Goal: Answer question/provide support

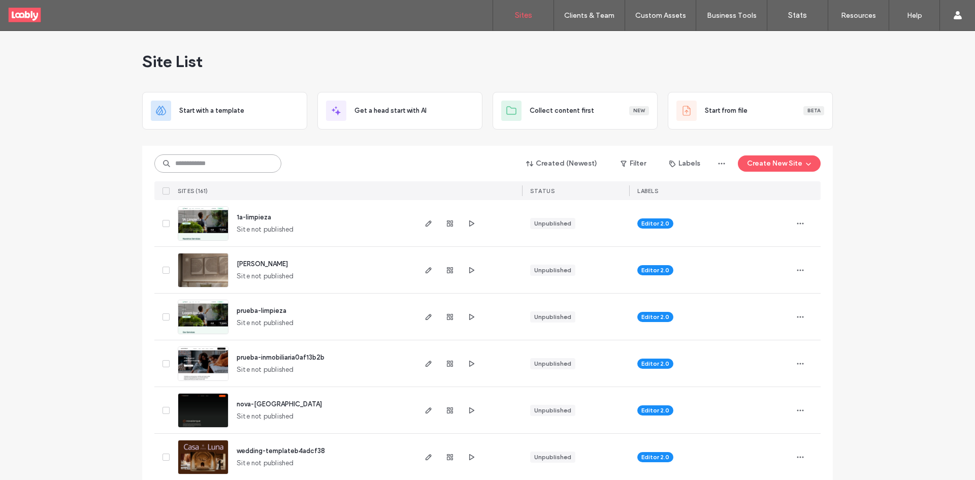
click at [208, 161] on input at bounding box center [217, 163] width 127 height 18
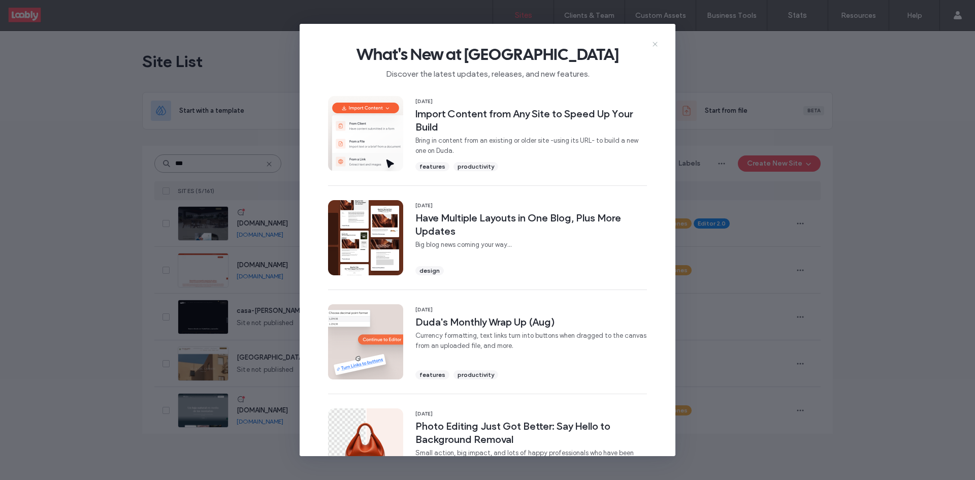
type input "***"
click at [658, 45] on icon at bounding box center [655, 44] width 8 height 8
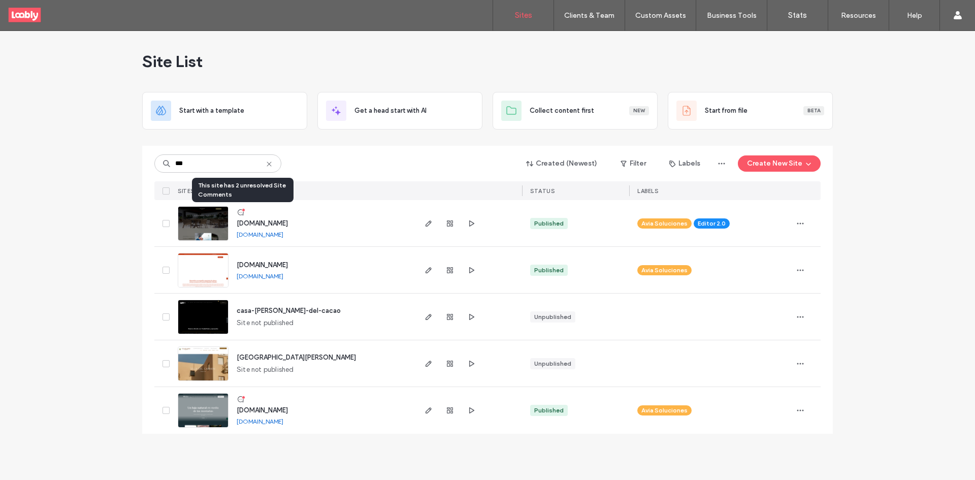
click at [240, 212] on icon at bounding box center [241, 212] width 8 height 8
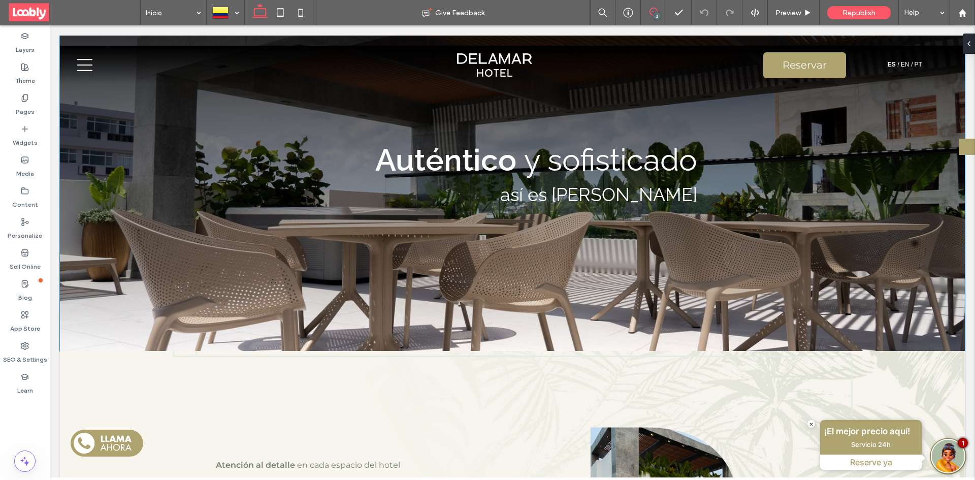
click at [660, 9] on span at bounding box center [653, 12] width 25 height 8
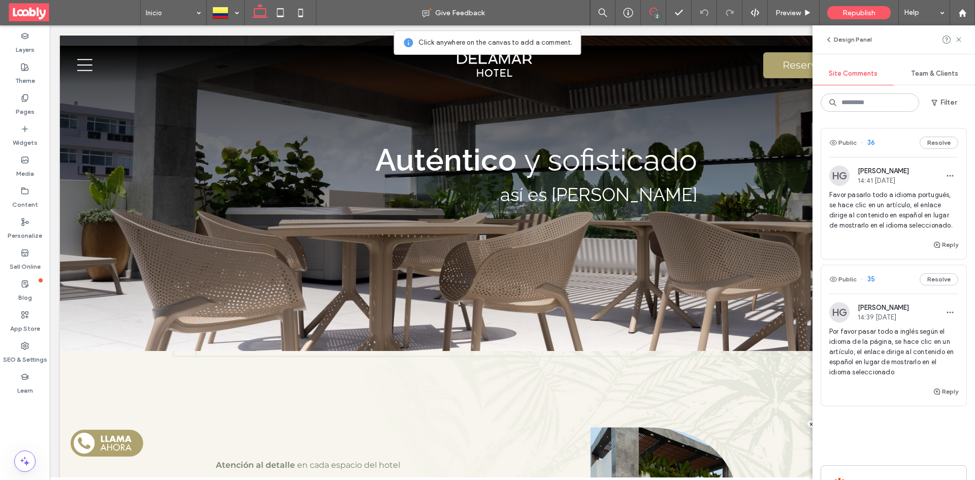
click at [888, 289] on div "Public 35 Resolve" at bounding box center [893, 279] width 145 height 28
click at [899, 281] on div "Public 35 Resolve" at bounding box center [893, 279] width 145 height 28
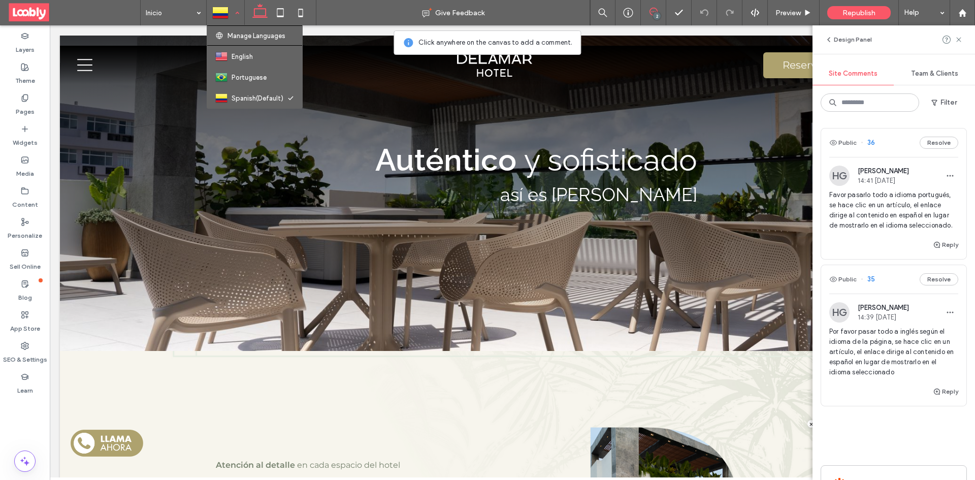
click at [226, 13] on div at bounding box center [225, 13] width 37 height 24
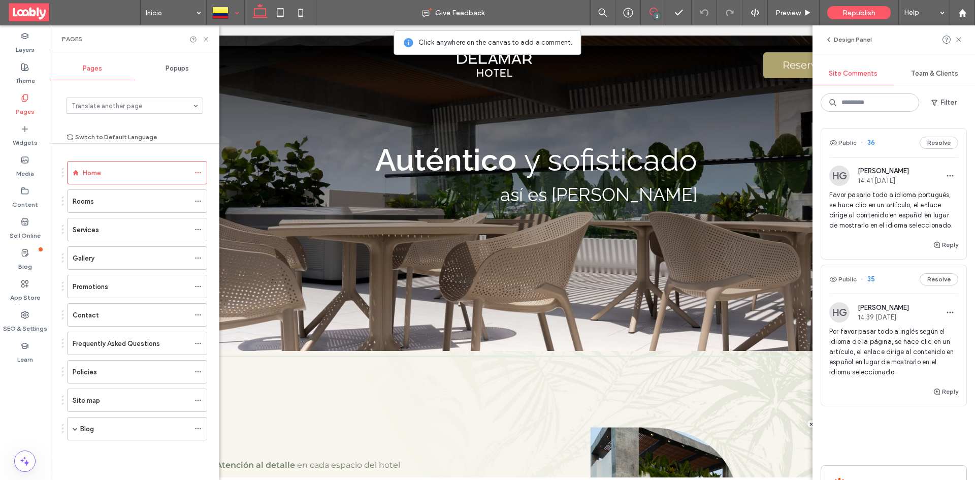
click at [879, 273] on div "Public 36 Resolve HG Harold Gonzalez 14:41 Sep 17 2025 Favor pasarlo todo a idi…" at bounding box center [894, 292] width 146 height 329
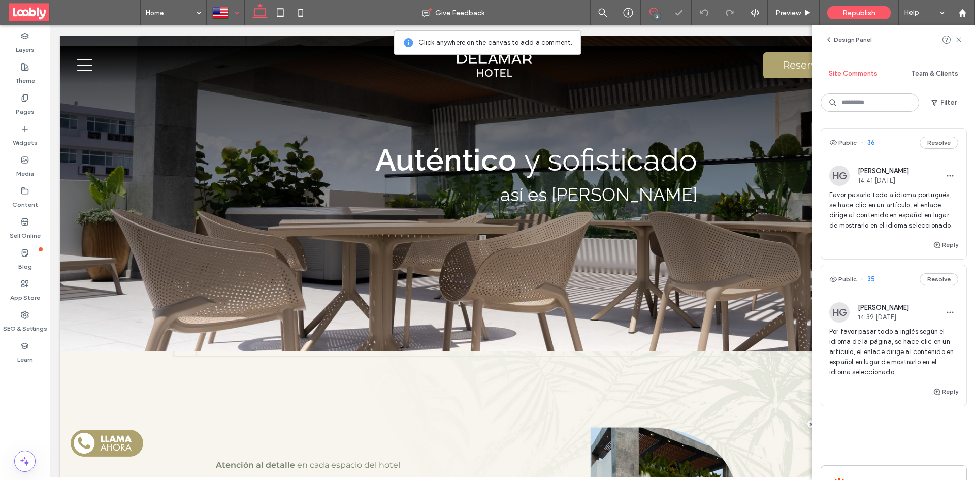
click at [887, 285] on div "Public 35 Resolve" at bounding box center [893, 279] width 145 height 28
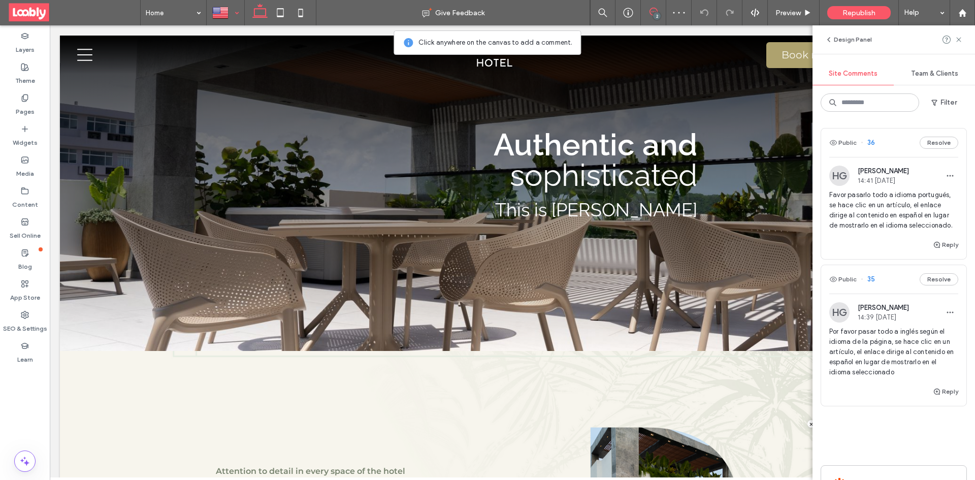
click at [890, 291] on div "Public 35 Resolve" at bounding box center [893, 279] width 145 height 28
click at [959, 38] on icon at bounding box center [959, 40] width 8 height 8
click at [958, 39] on use at bounding box center [958, 39] width 5 height 5
click at [961, 39] on use at bounding box center [958, 39] width 5 height 5
click at [892, 291] on div "Public 35 Resolve" at bounding box center [893, 279] width 145 height 28
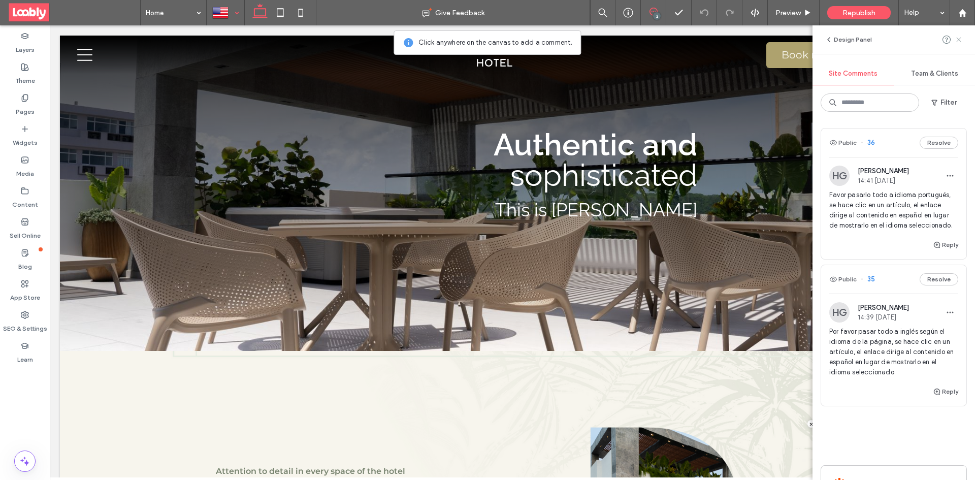
click at [959, 39] on icon at bounding box center [959, 40] width 8 height 8
click at [960, 39] on use at bounding box center [958, 39] width 5 height 5
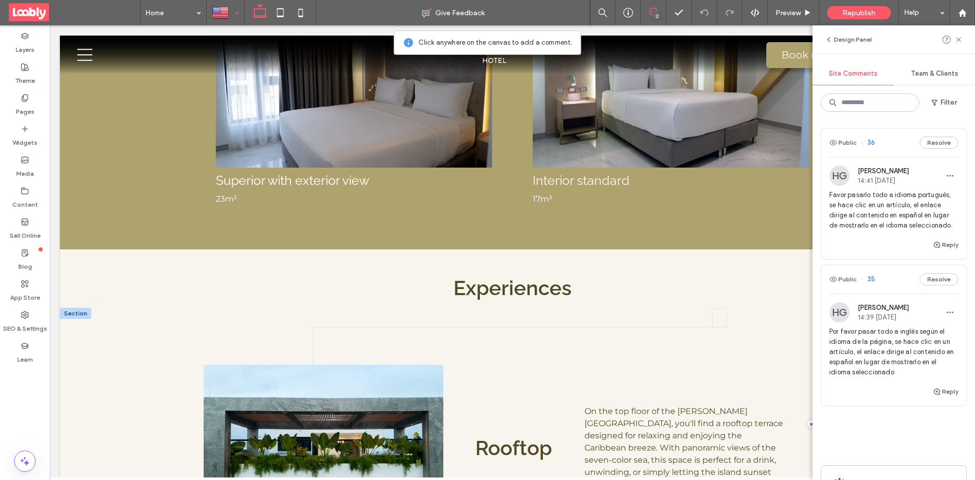
scroll to position [1016, 0]
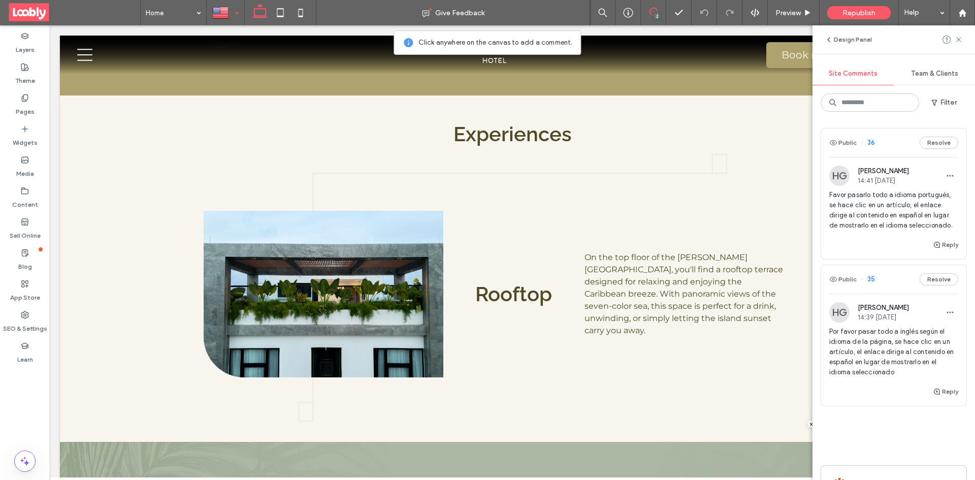
click at [880, 288] on div "Public 35 Resolve" at bounding box center [893, 279] width 145 height 28
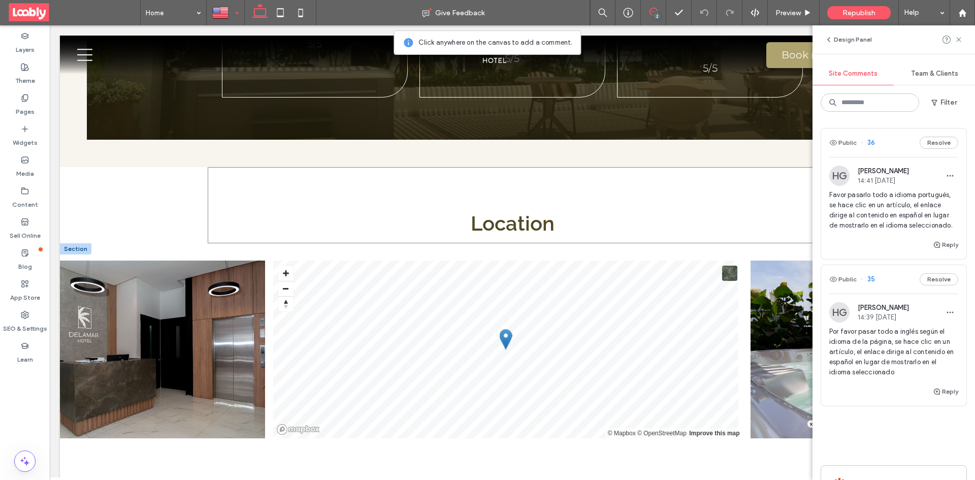
scroll to position [2083, 0]
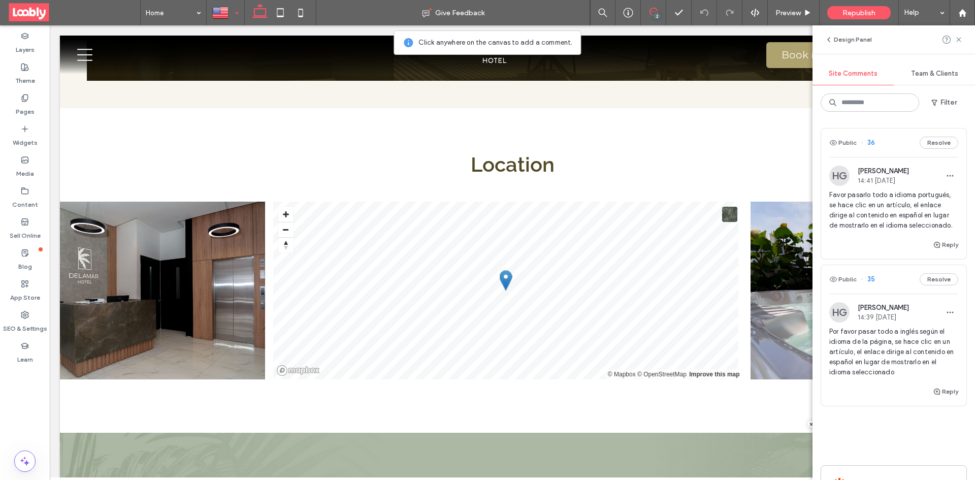
click at [893, 286] on div "Public 35 Resolve" at bounding box center [893, 279] width 145 height 28
click at [892, 144] on div "Public 36 Resolve" at bounding box center [893, 143] width 145 height 28
click at [230, 9] on div at bounding box center [225, 13] width 37 height 24
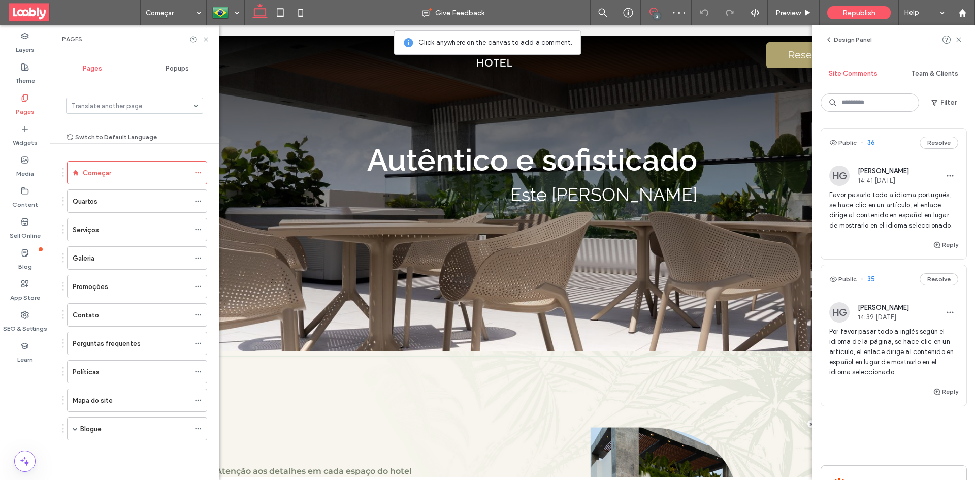
click at [893, 283] on div "Public 35 Resolve" at bounding box center [893, 279] width 145 height 28
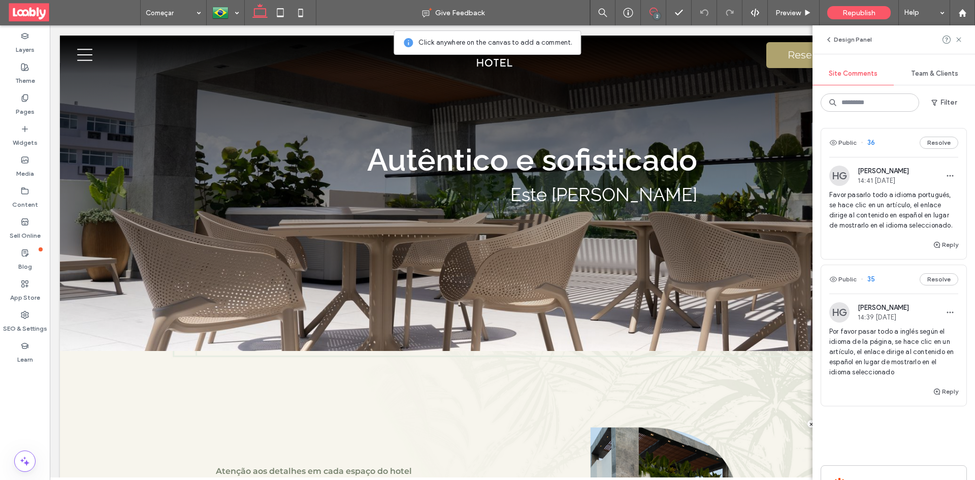
click at [893, 287] on div "Public 35 Resolve" at bounding box center [893, 279] width 145 height 28
click at [887, 142] on div "Public 36 Resolve" at bounding box center [893, 143] width 145 height 28
click at [225, 5] on div at bounding box center [225, 13] width 37 height 24
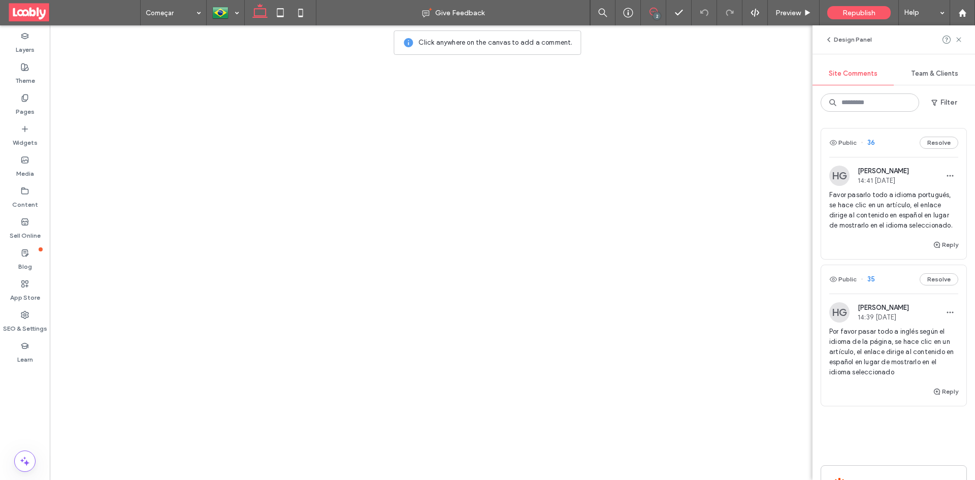
click at [884, 143] on div "Public 36 Resolve" at bounding box center [893, 143] width 145 height 28
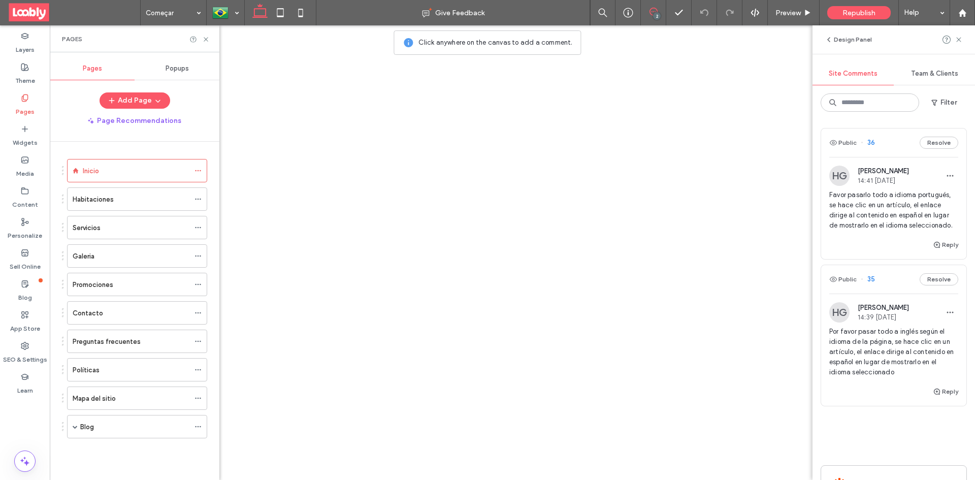
click at [884, 143] on div "Public 36 Resolve" at bounding box center [893, 143] width 145 height 28
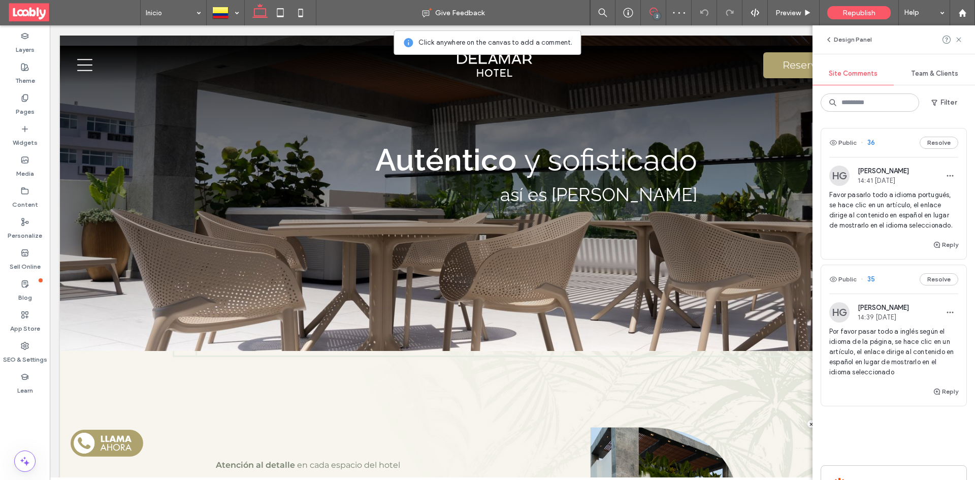
click at [884, 143] on div "Public 36 Resolve" at bounding box center [893, 143] width 145 height 28
click at [896, 286] on div "Public 35 Resolve" at bounding box center [893, 279] width 145 height 28
click at [229, 9] on div at bounding box center [225, 13] width 37 height 24
drag, startPoint x: 689, startPoint y: 178, endPoint x: 685, endPoint y: 235, distance: 57.0
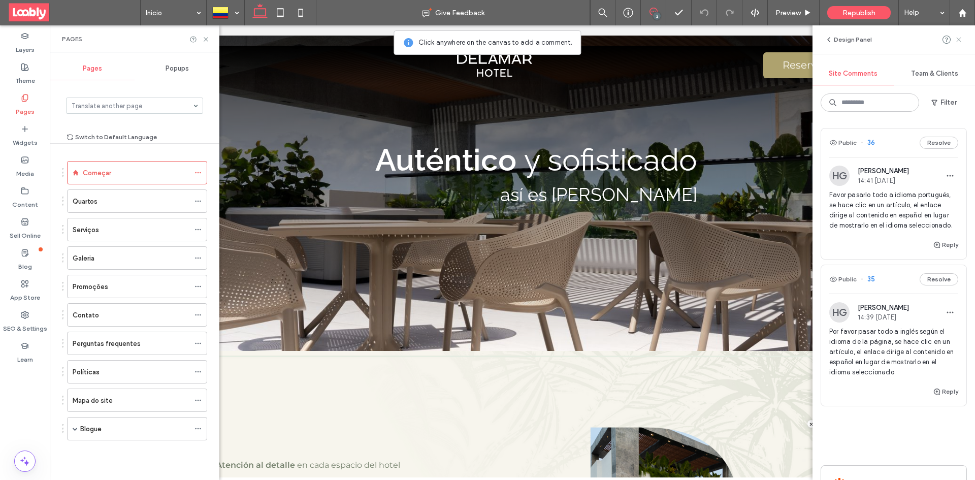
click at [959, 40] on use at bounding box center [958, 39] width 5 height 5
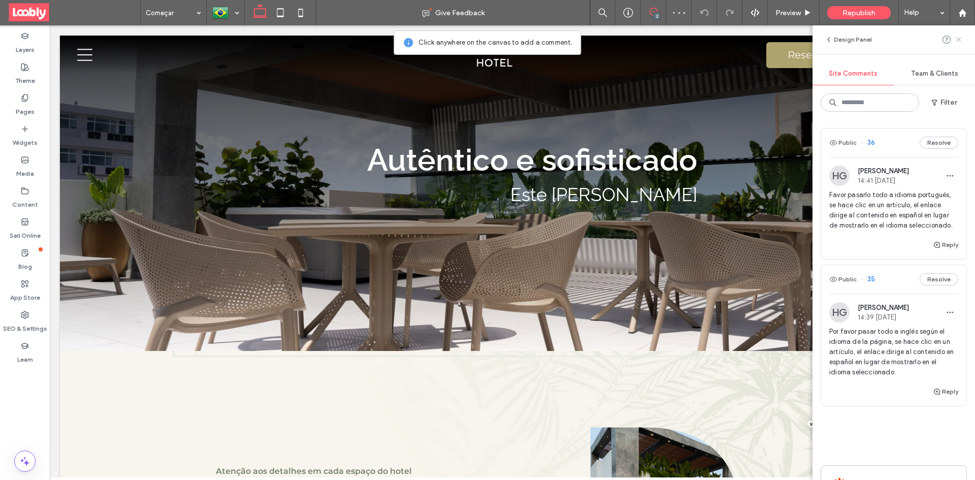
click at [956, 40] on icon at bounding box center [959, 40] width 8 height 8
click at [963, 40] on div "Design Panel" at bounding box center [894, 39] width 163 height 28
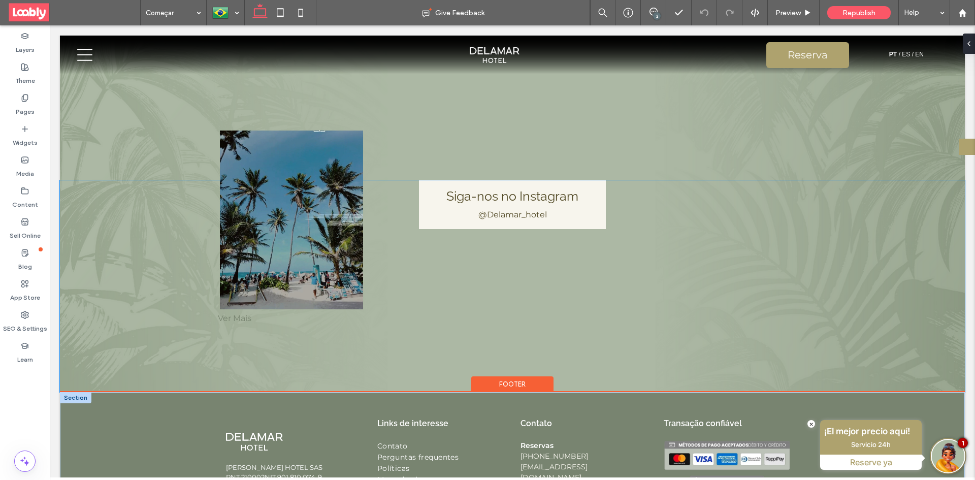
scroll to position [2647, 0]
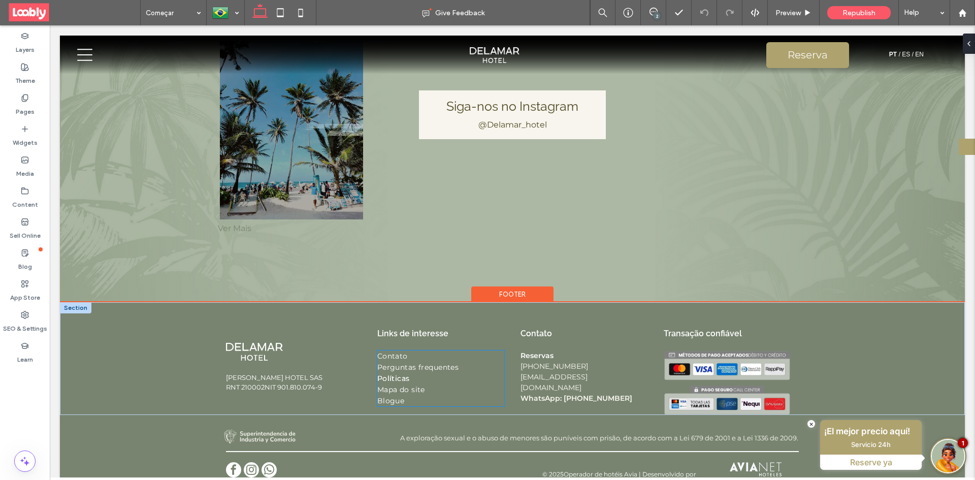
click at [414, 373] on link "Políticas" at bounding box center [440, 378] width 127 height 11
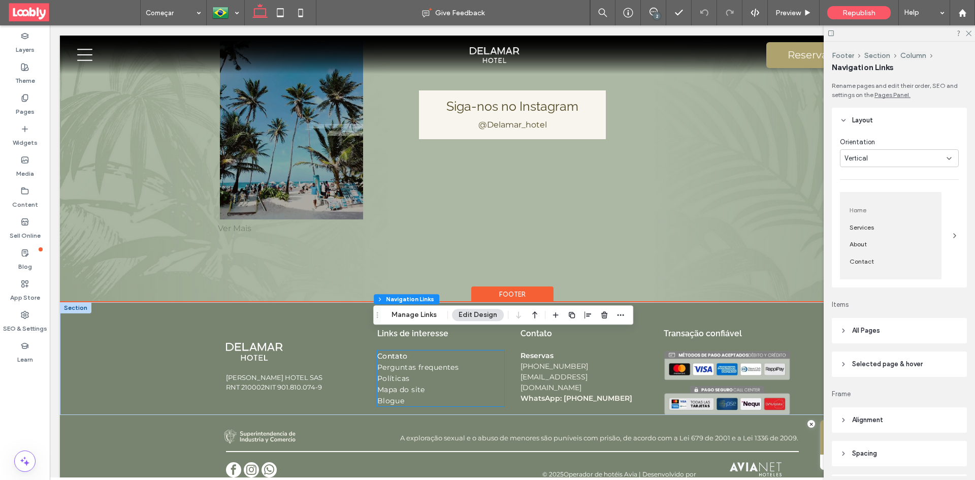
type input "***"
type input "****"
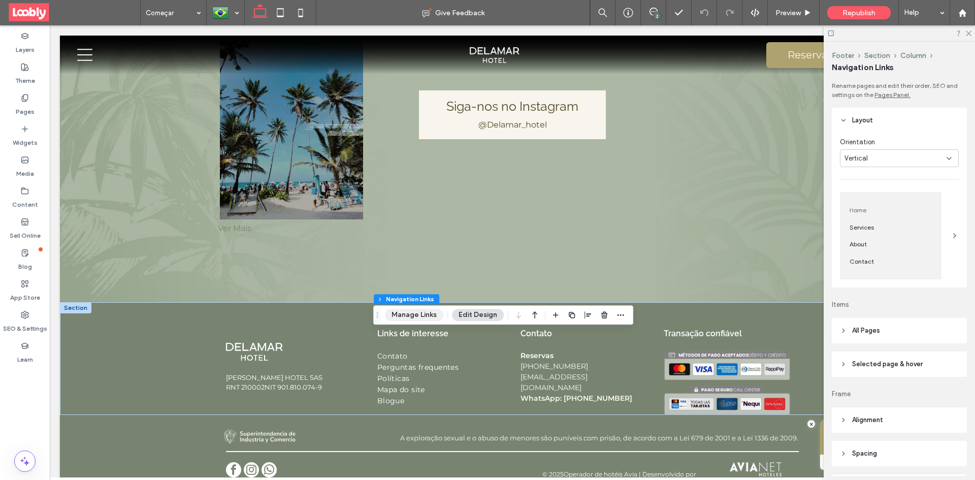
click at [413, 313] on button "Manage Links" at bounding box center [414, 315] width 58 height 12
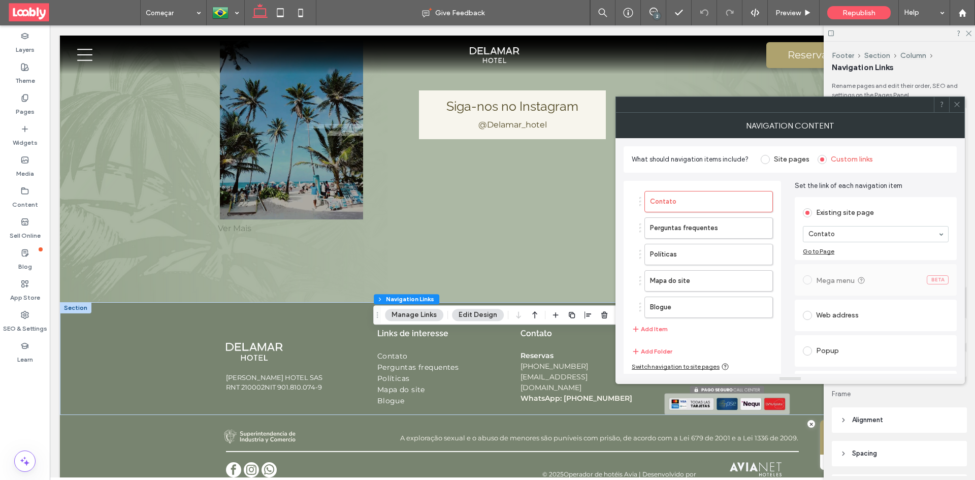
click at [955, 105] on icon at bounding box center [957, 105] width 8 height 8
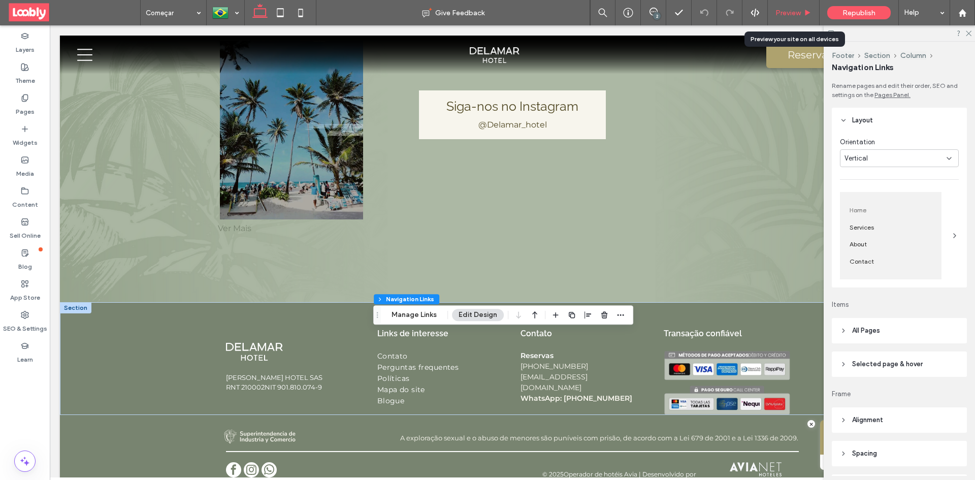
click at [785, 11] on span "Preview" at bounding box center [788, 13] width 25 height 9
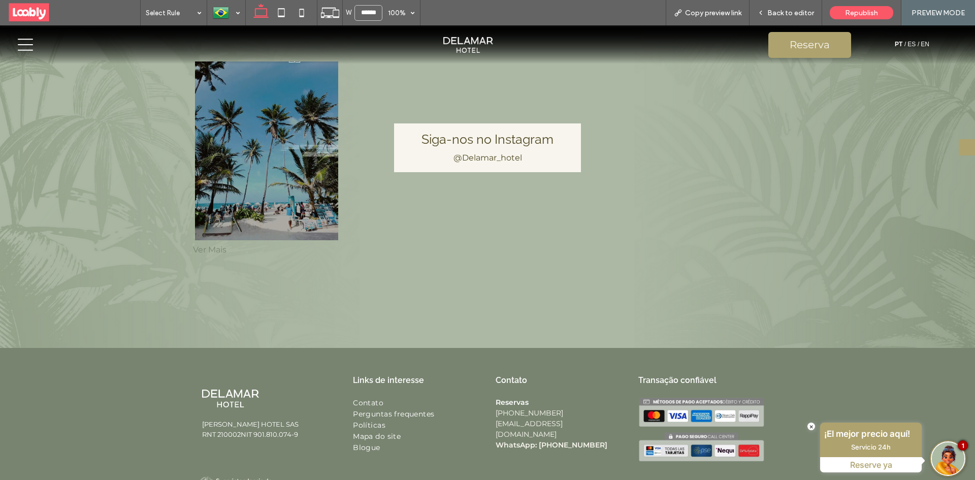
scroll to position [2668, 0]
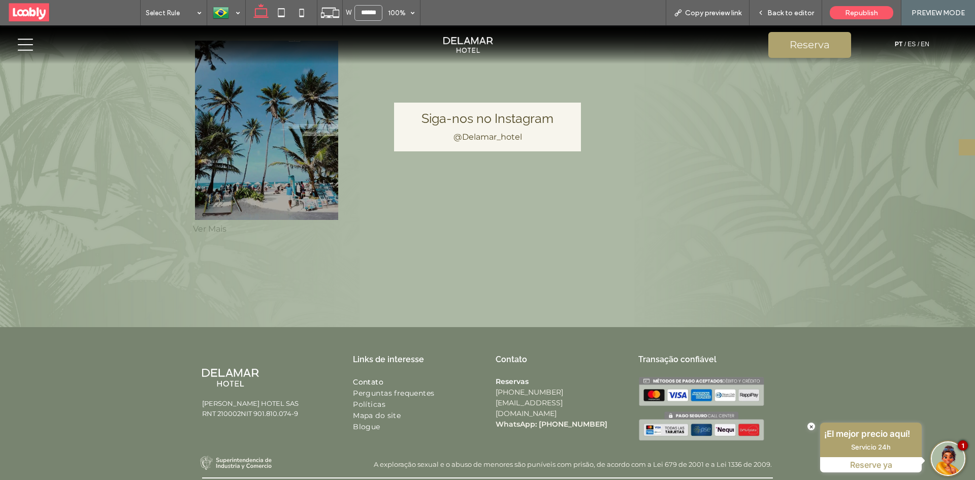
click at [369, 377] on span "Contato" at bounding box center [368, 381] width 30 height 9
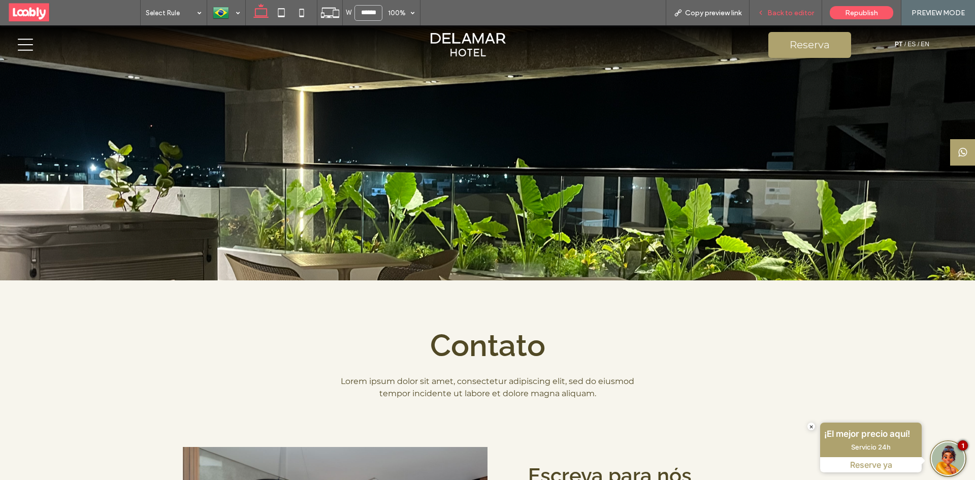
click at [783, 6] on div "Back to editor" at bounding box center [786, 12] width 73 height 25
click at [783, 15] on span "Back to editor" at bounding box center [791, 13] width 47 height 9
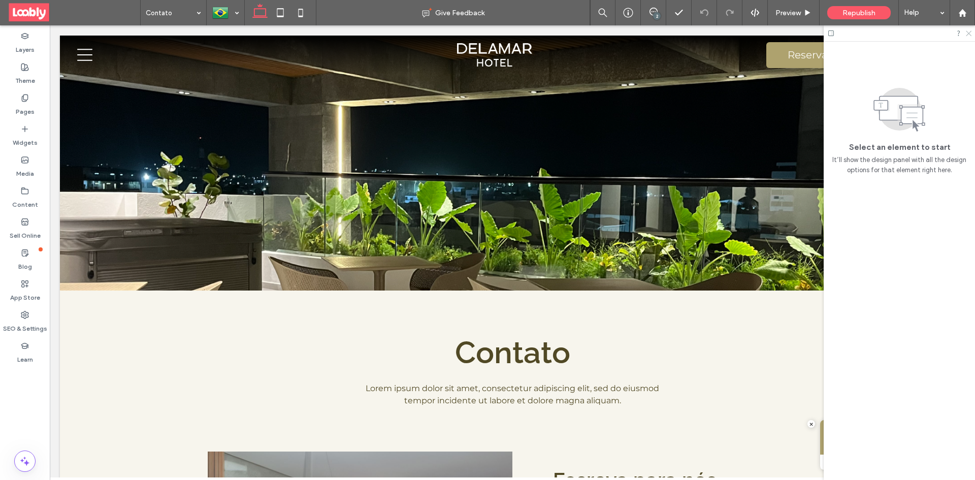
click at [968, 35] on use at bounding box center [969, 34] width 6 height 6
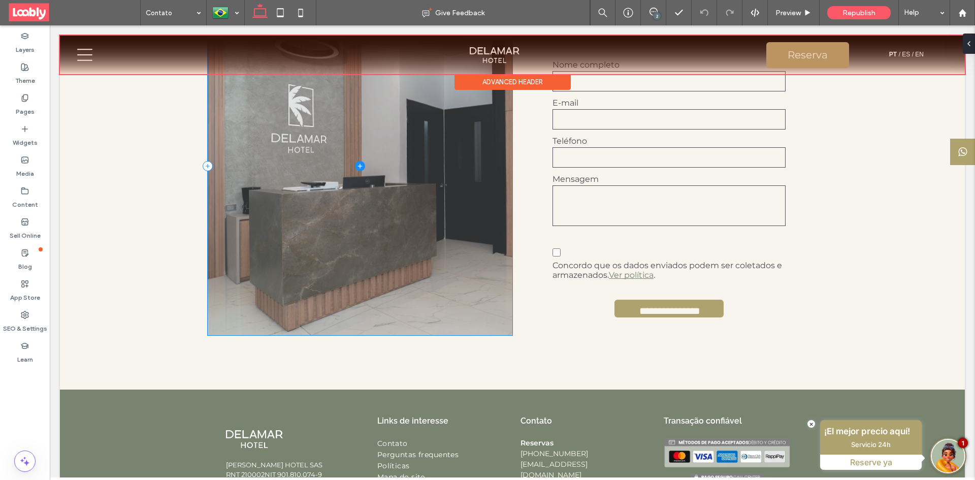
scroll to position [508, 0]
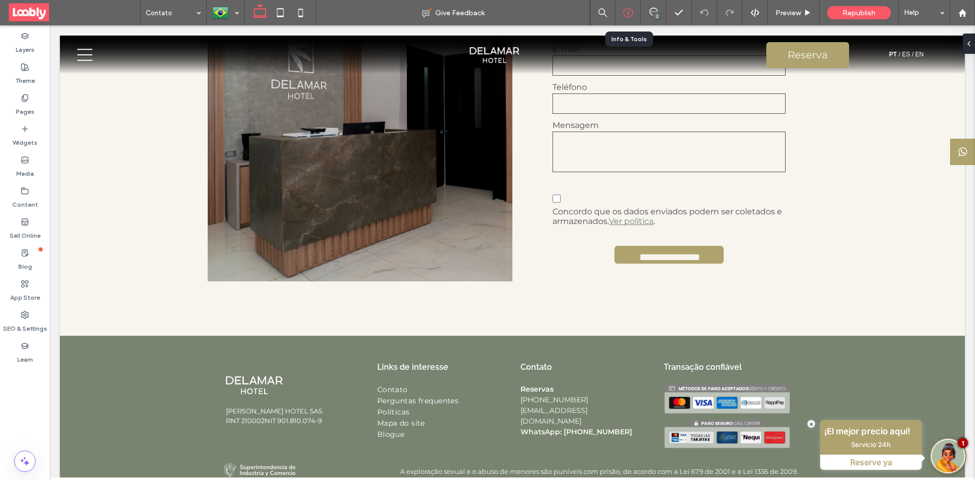
click at [624, 19] on div at bounding box center [628, 12] width 25 height 25
click at [631, 16] on use at bounding box center [628, 13] width 10 height 10
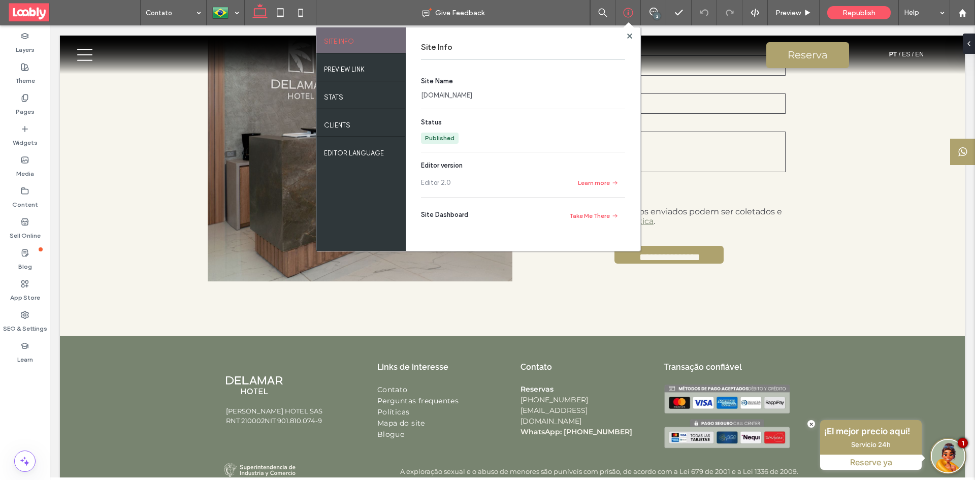
click at [468, 96] on link "[DOMAIN_NAME]" at bounding box center [446, 95] width 51 height 10
click at [662, 12] on span at bounding box center [653, 12] width 25 height 8
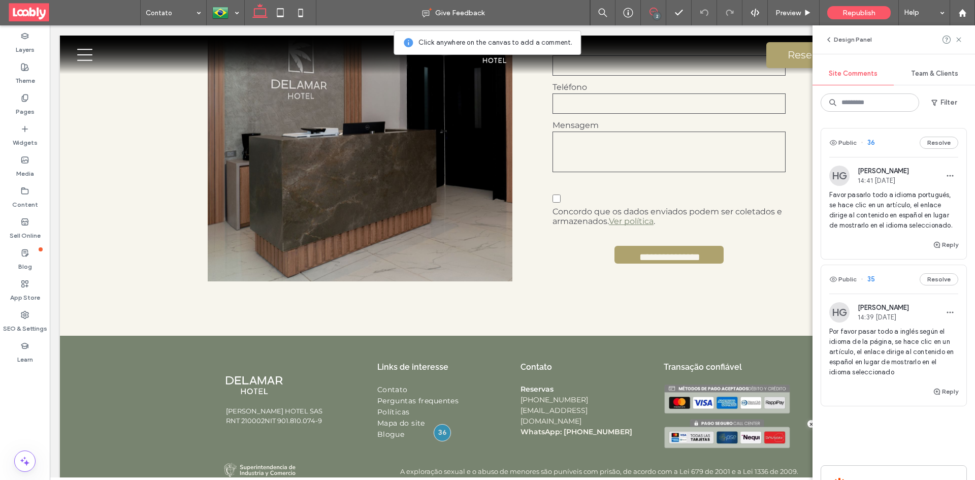
drag, startPoint x: 939, startPoint y: 144, endPoint x: 932, endPoint y: 153, distance: 11.3
click at [938, 144] on button "Resolve" at bounding box center [939, 143] width 39 height 12
click at [932, 283] on div "Public 35 Resolve" at bounding box center [893, 279] width 145 height 28
click at [935, 285] on button "Resolve" at bounding box center [939, 279] width 39 height 12
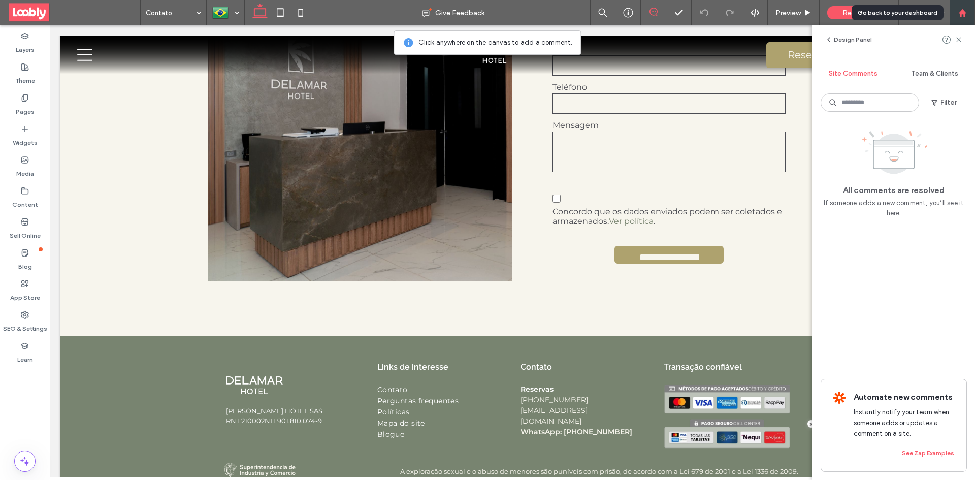
click at [973, 14] on div at bounding box center [962, 13] width 24 height 9
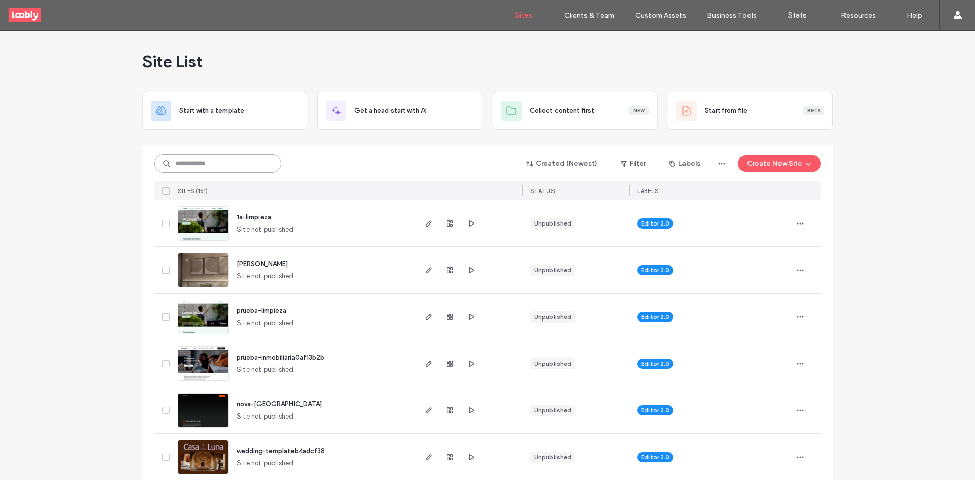
click at [233, 167] on input at bounding box center [217, 163] width 127 height 18
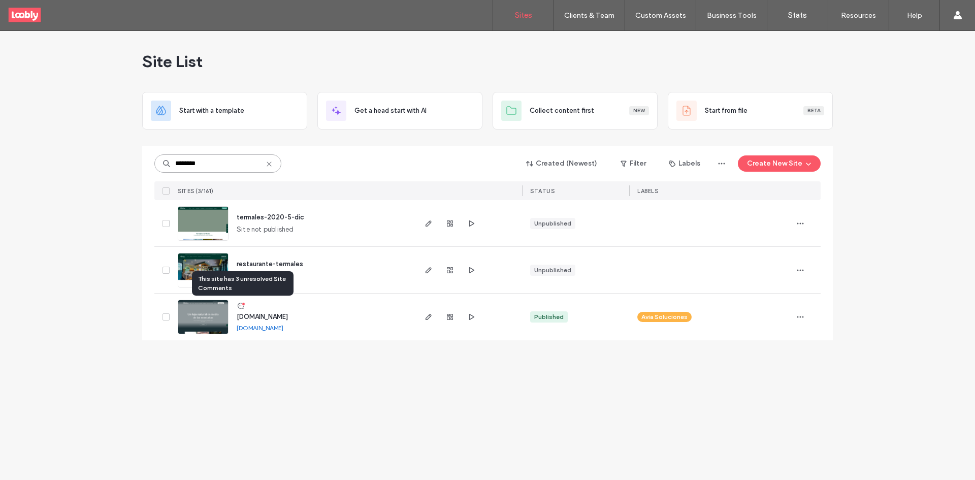
type input "********"
click at [237, 305] on icon at bounding box center [241, 306] width 8 height 8
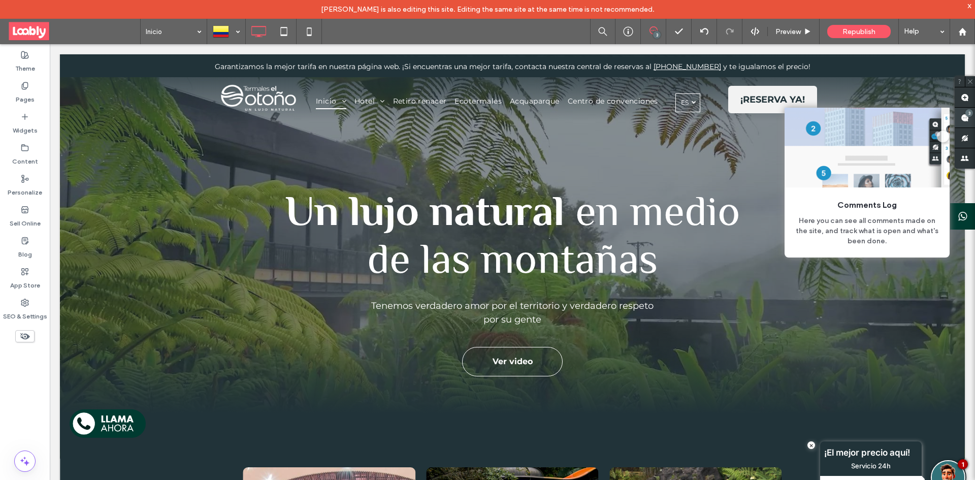
click at [968, 122] on span at bounding box center [965, 118] width 20 height 20
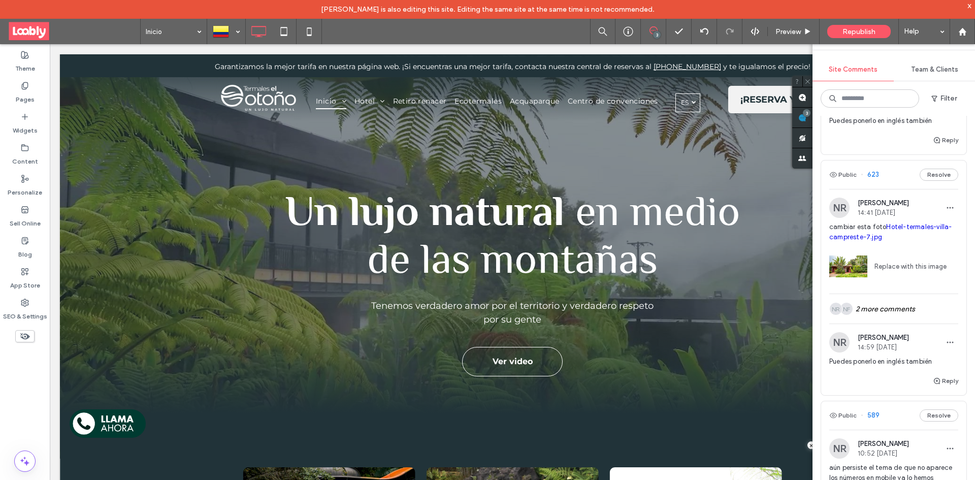
scroll to position [152, 0]
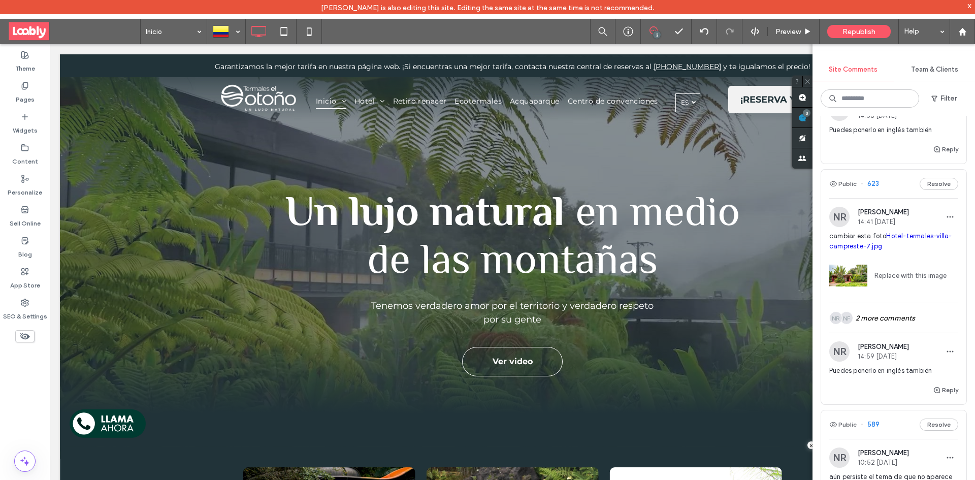
click at [895, 187] on div "Public 623 Resolve" at bounding box center [893, 184] width 145 height 28
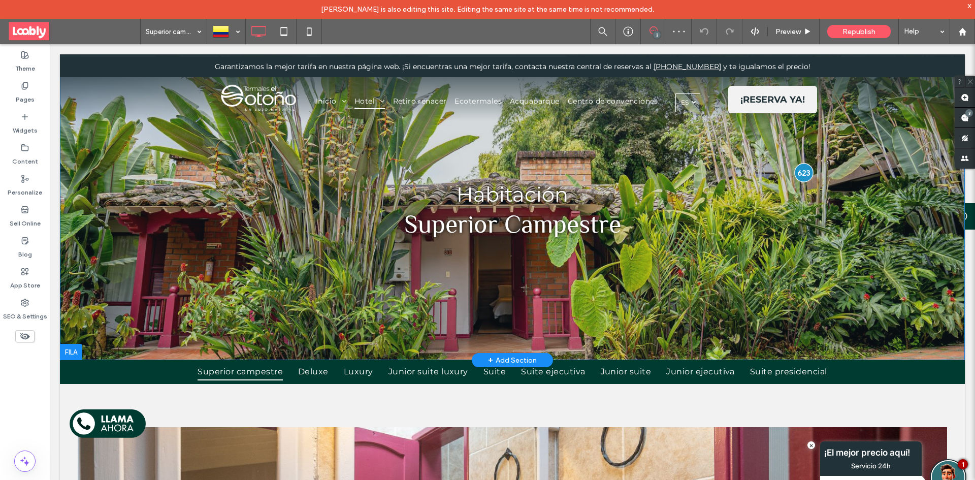
click at [798, 178] on div at bounding box center [803, 172] width 19 height 19
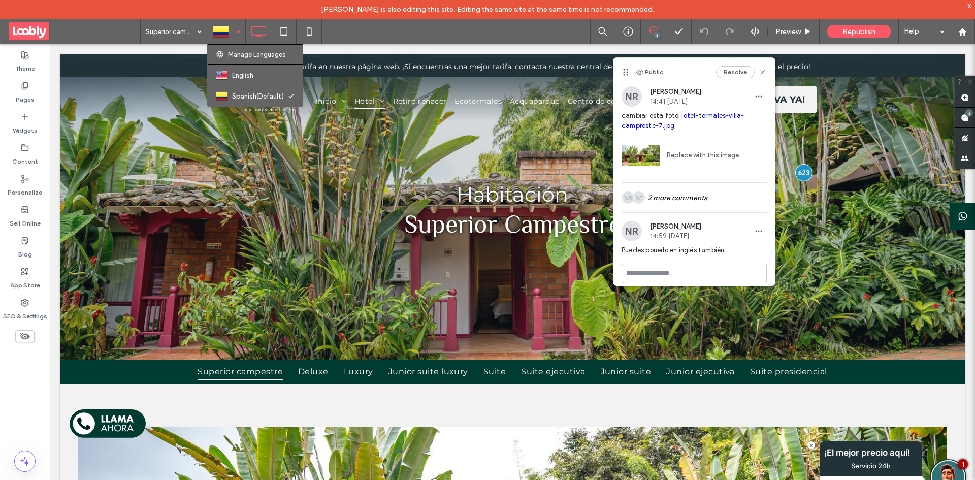
click at [235, 29] on div at bounding box center [226, 31] width 37 height 24
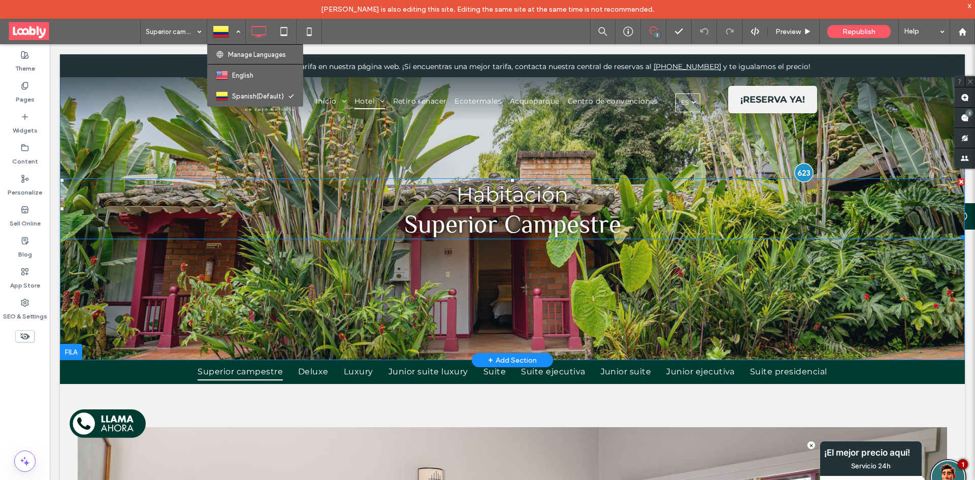
click at [799, 175] on div at bounding box center [803, 172] width 19 height 19
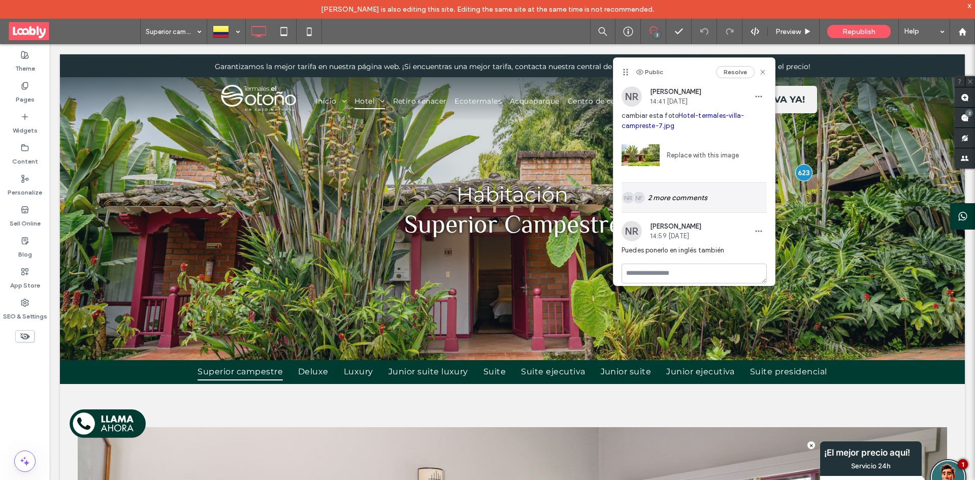
click at [683, 199] on div "NF NR 2 more comments" at bounding box center [694, 197] width 145 height 29
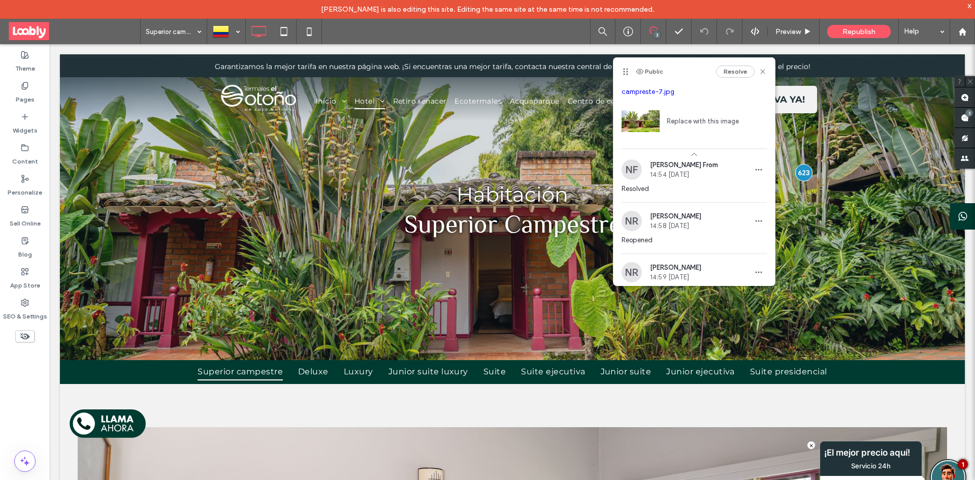
scroll to position [83, 0]
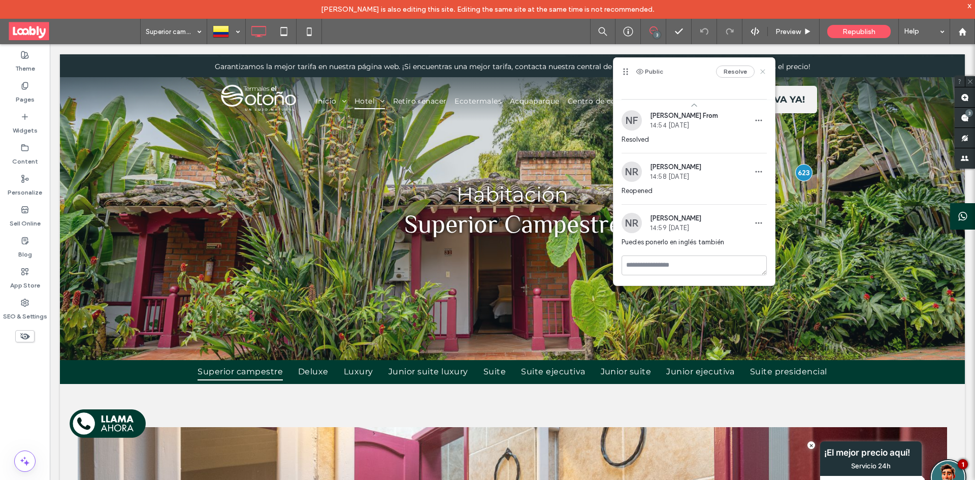
click at [759, 71] on icon at bounding box center [763, 72] width 8 height 8
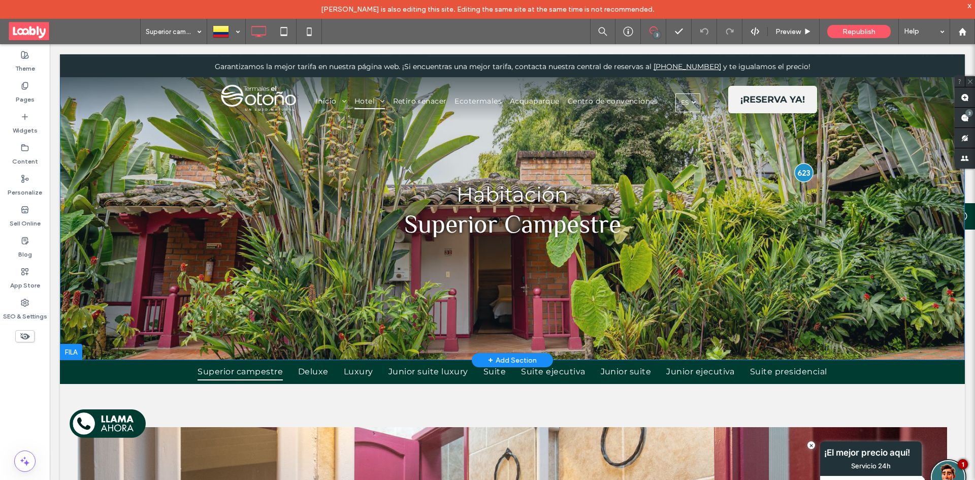
click at [800, 172] on div at bounding box center [803, 172] width 19 height 19
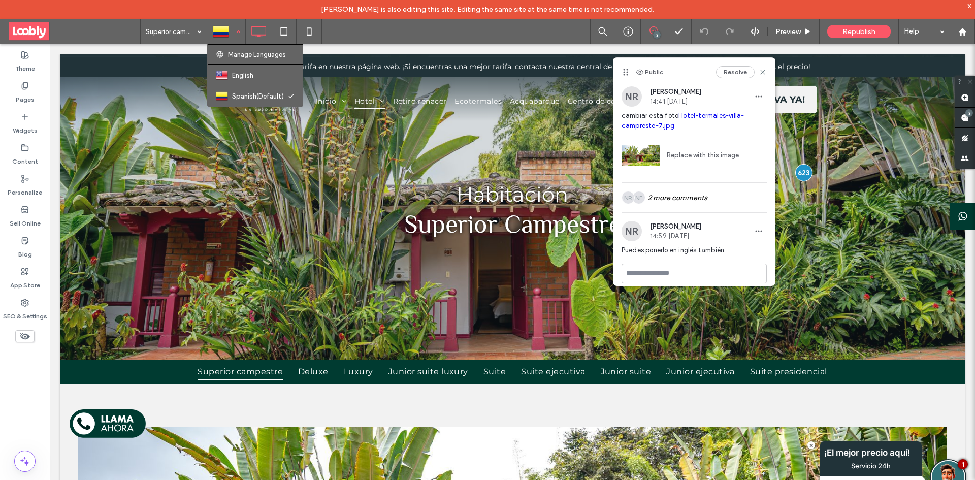
click at [233, 37] on div at bounding box center [226, 31] width 37 height 24
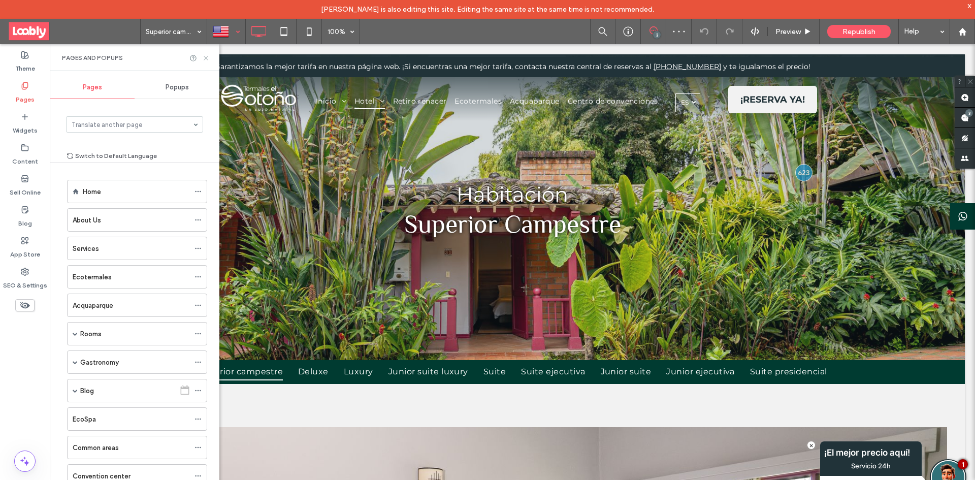
click at [204, 59] on use at bounding box center [206, 58] width 4 height 4
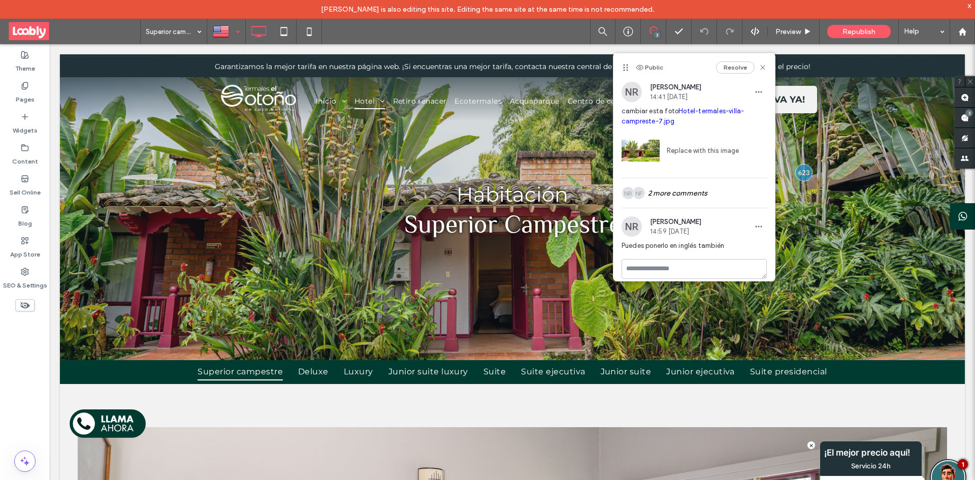
click at [706, 153] on link "Replace with this image" at bounding box center [699, 151] width 79 height 10
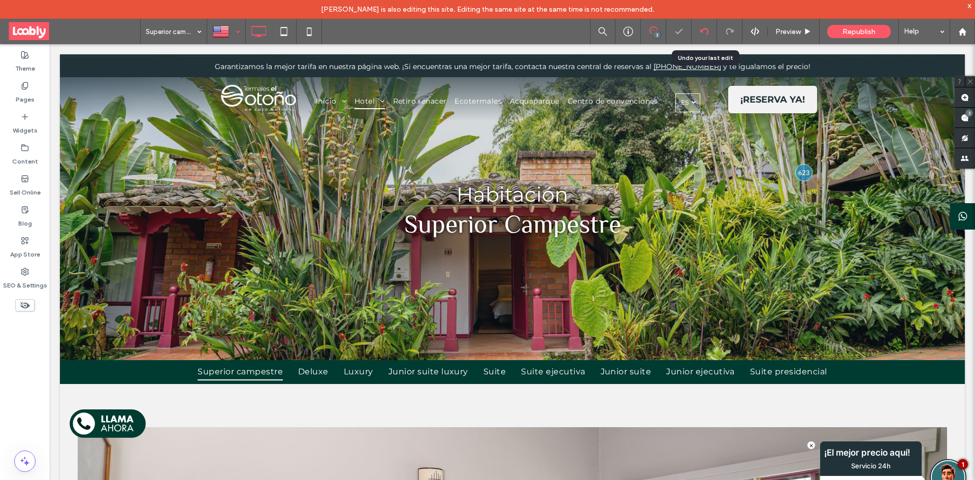
click at [700, 41] on div at bounding box center [704, 31] width 25 height 25
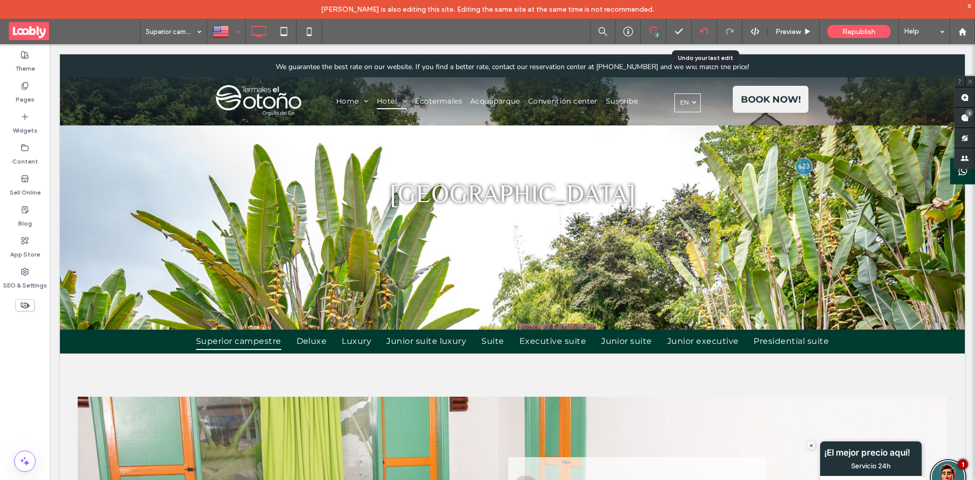
click at [697, 30] on div at bounding box center [704, 31] width 25 height 8
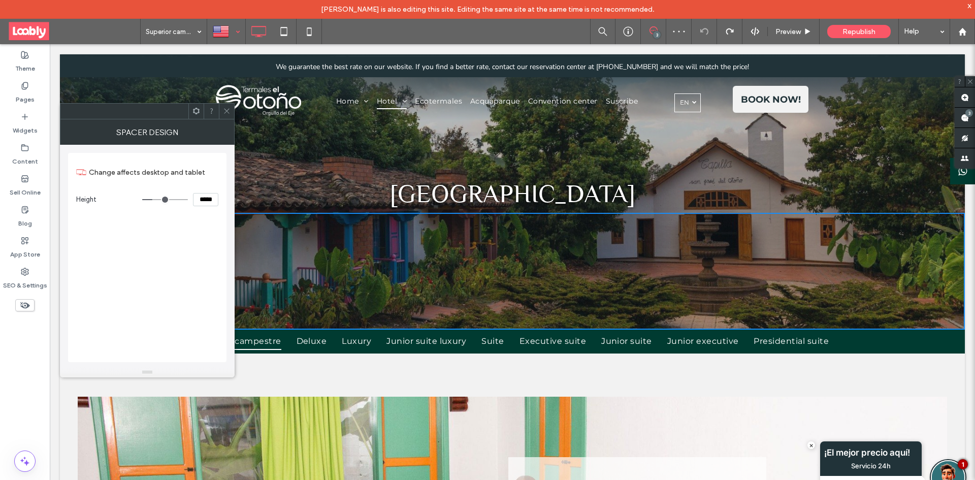
click at [229, 112] on icon at bounding box center [227, 111] width 8 height 8
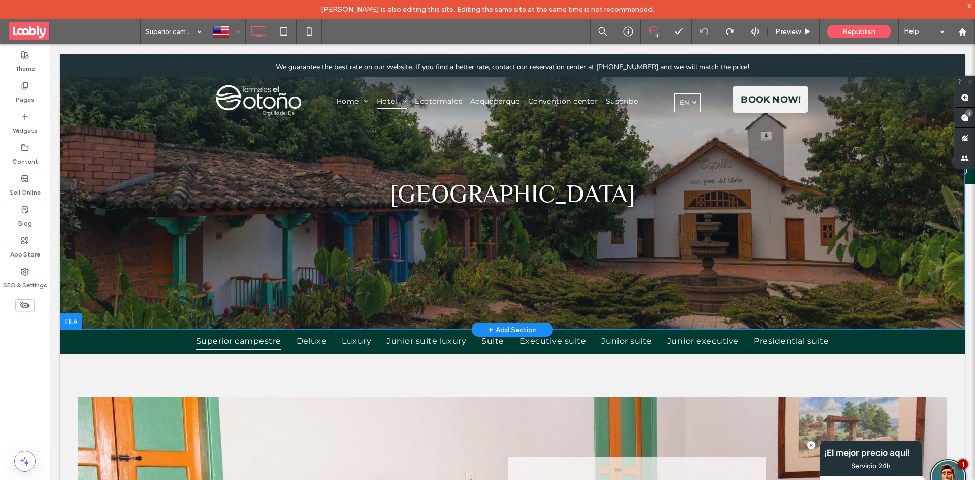
click at [75, 322] on div at bounding box center [71, 321] width 22 height 16
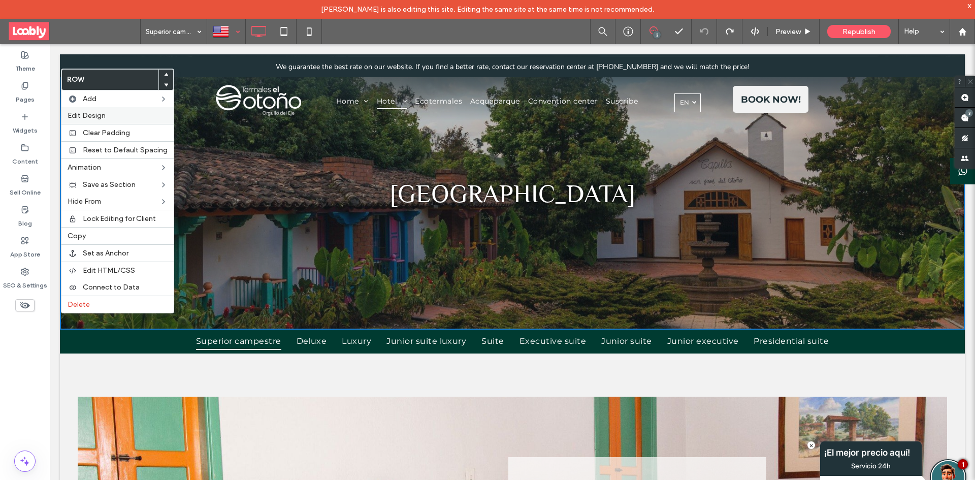
click at [117, 119] on label "Edit Design" at bounding box center [118, 115] width 100 height 9
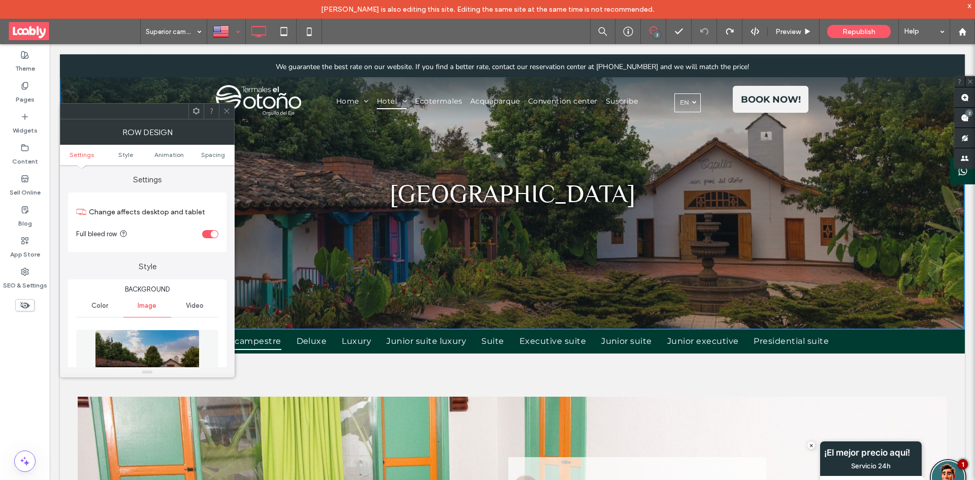
click at [172, 352] on img at bounding box center [147, 365] width 105 height 70
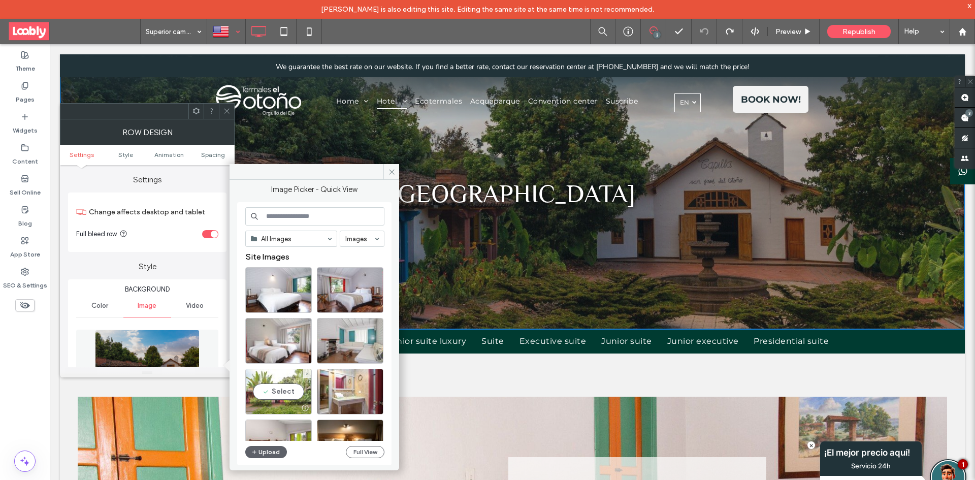
click at [277, 388] on div "Select" at bounding box center [278, 392] width 67 height 46
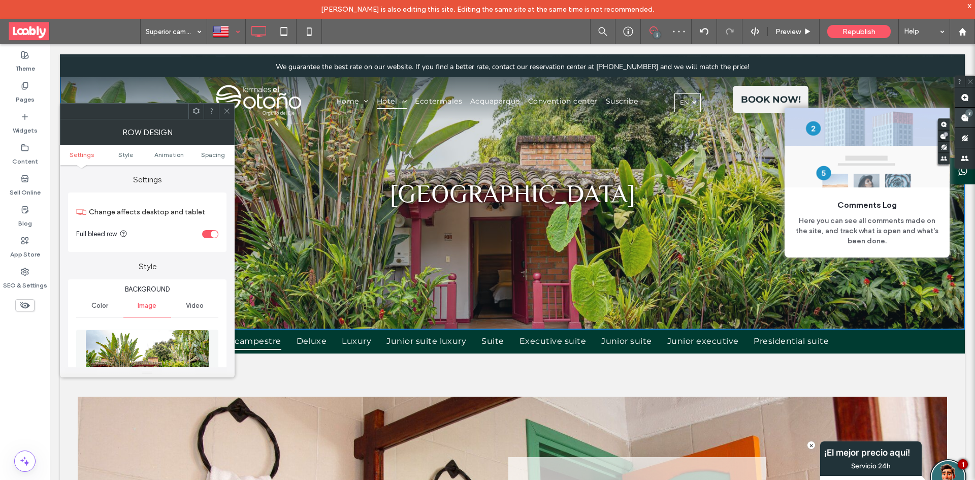
click at [963, 117] on use at bounding box center [965, 118] width 8 height 8
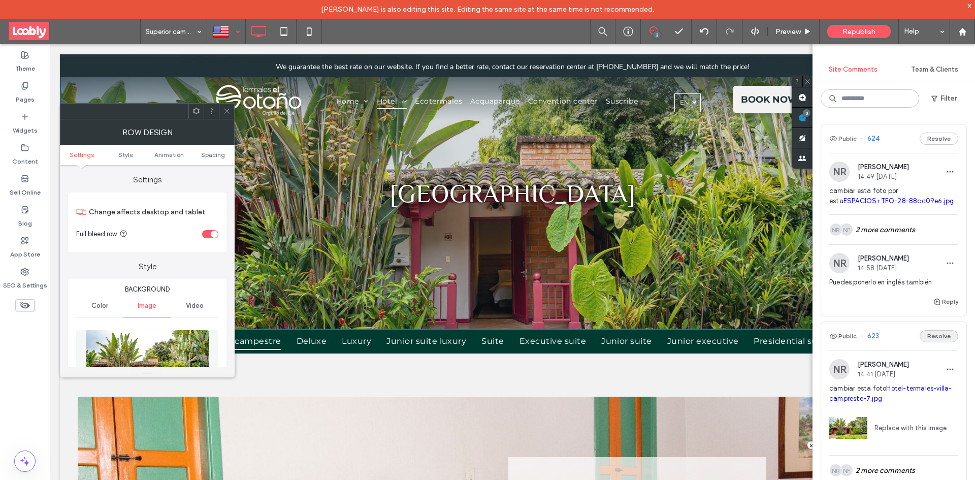
click at [930, 339] on button "Resolve" at bounding box center [939, 336] width 39 height 12
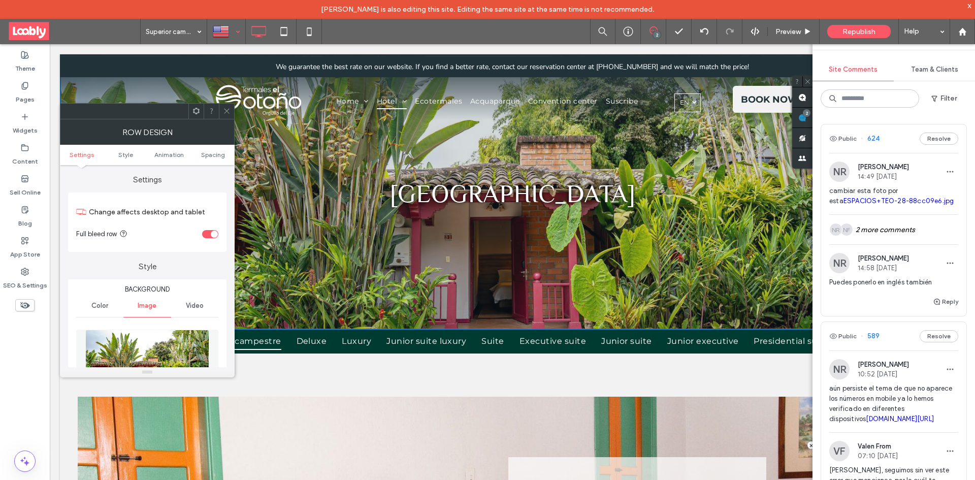
click at [893, 137] on div "Public 624 Resolve" at bounding box center [893, 138] width 145 height 28
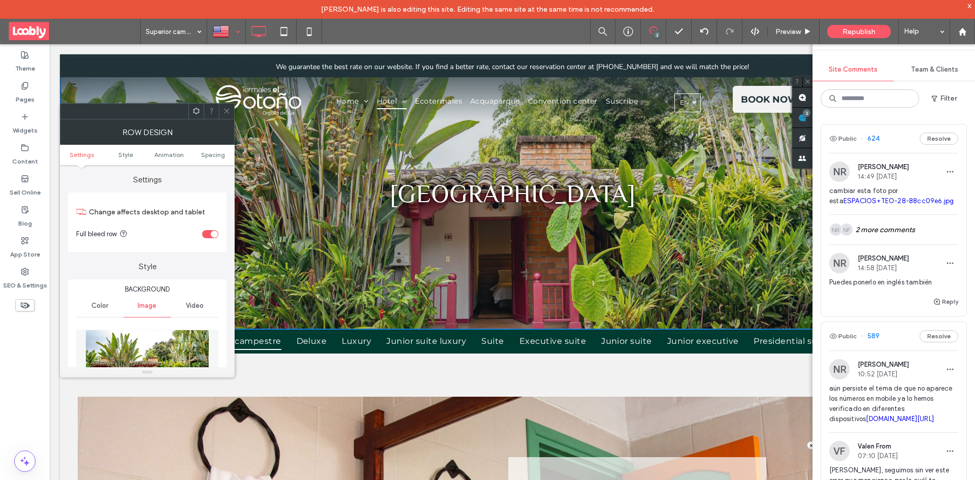
click at [224, 115] on span at bounding box center [227, 111] width 8 height 15
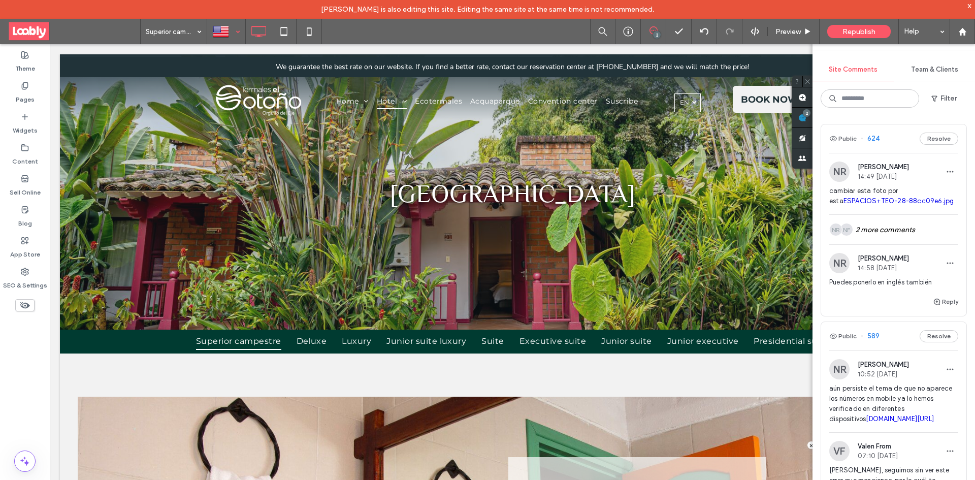
click at [236, 36] on div at bounding box center [226, 31] width 37 height 24
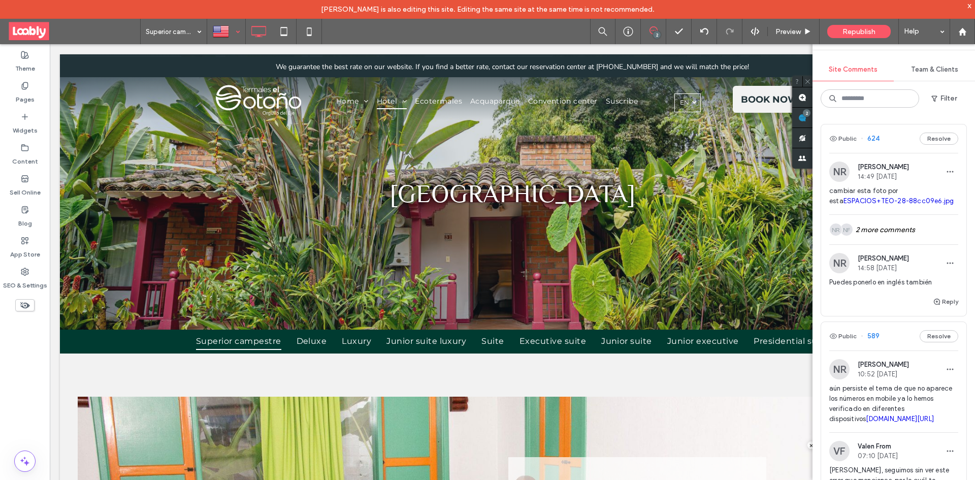
click at [234, 29] on div at bounding box center [226, 31] width 37 height 24
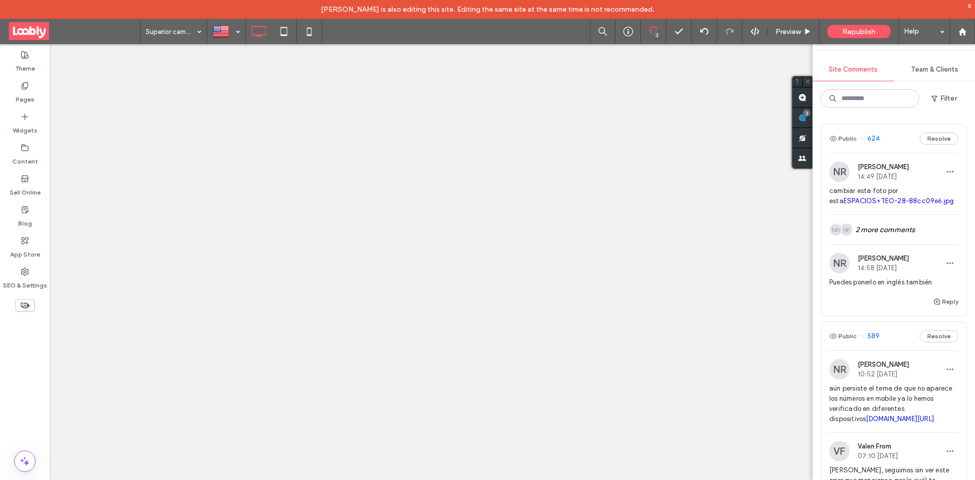
click at [898, 139] on div at bounding box center [487, 240] width 975 height 480
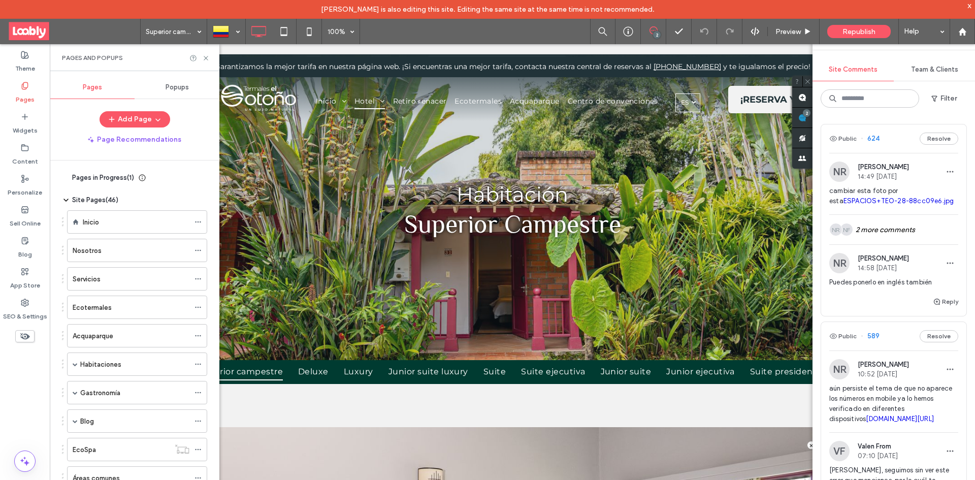
click at [895, 138] on div "Public 624 Resolve" at bounding box center [893, 138] width 145 height 28
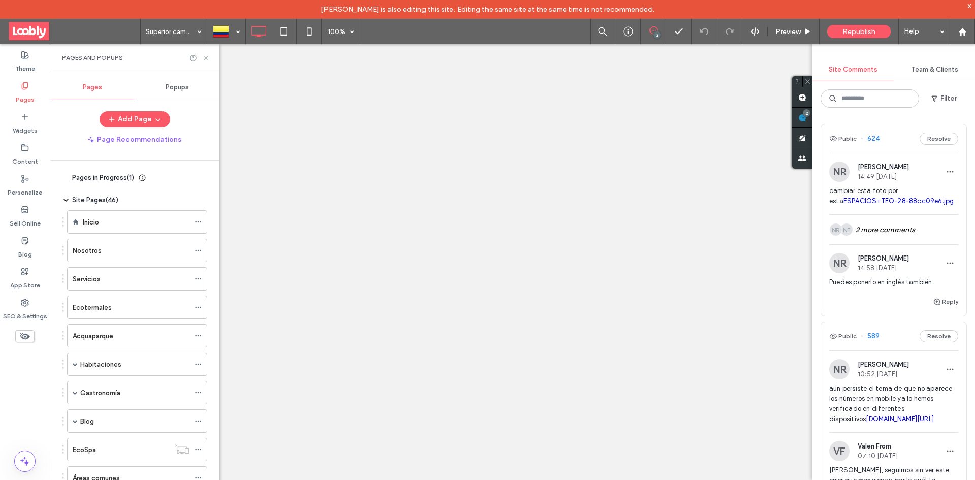
click at [203, 56] on icon at bounding box center [206, 58] width 8 height 8
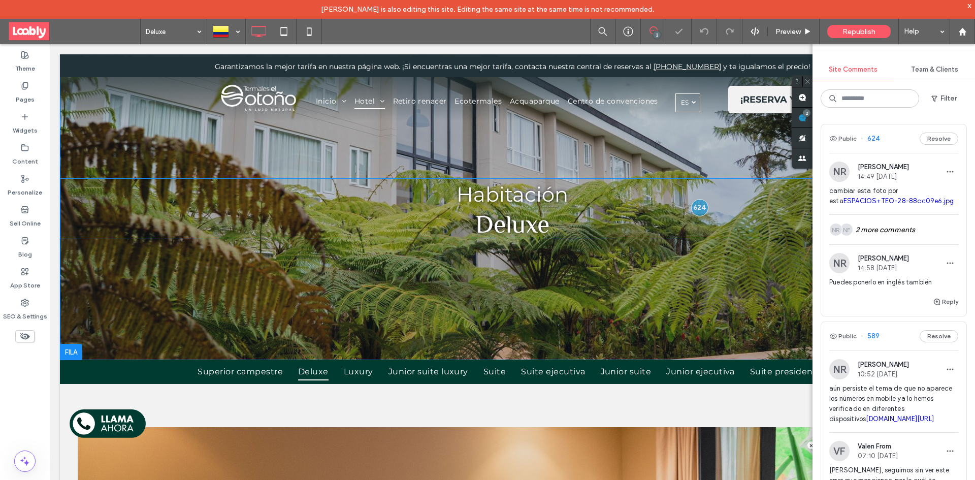
click at [134, 321] on div at bounding box center [512, 301] width 905 height 117
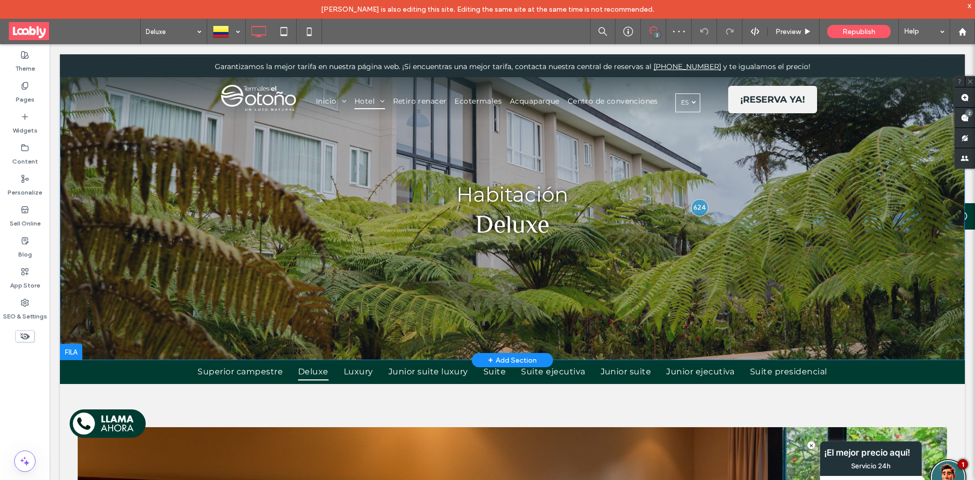
click at [68, 354] on div at bounding box center [71, 352] width 22 height 16
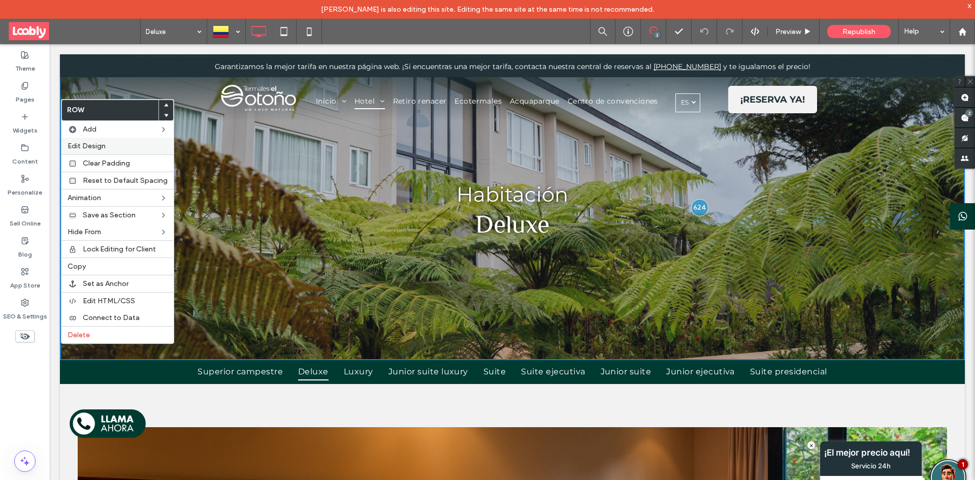
click at [139, 146] on label "Edit Design" at bounding box center [118, 146] width 100 height 9
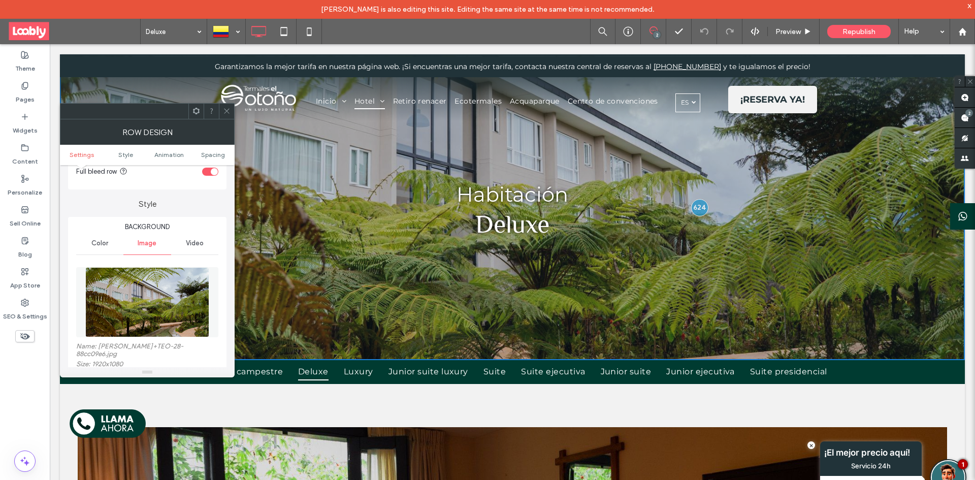
scroll to position [102, 0]
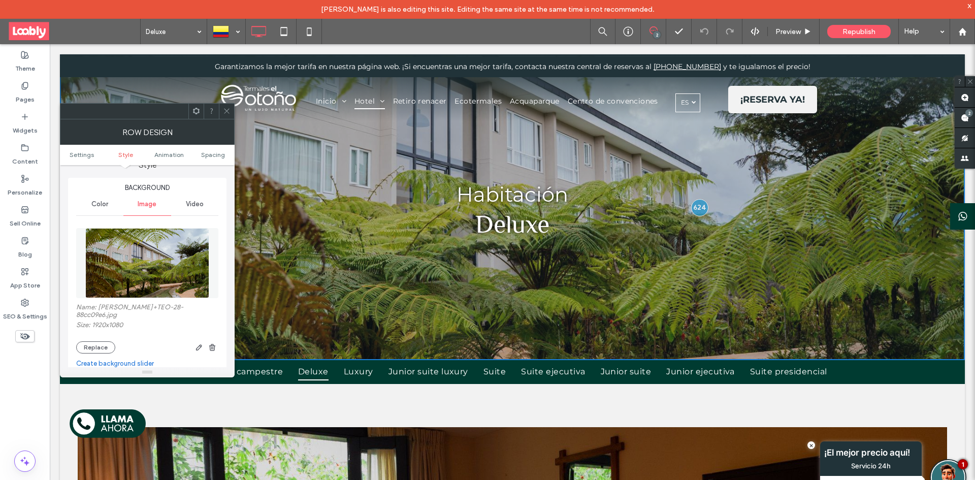
click at [162, 285] on img at bounding box center [147, 263] width 124 height 70
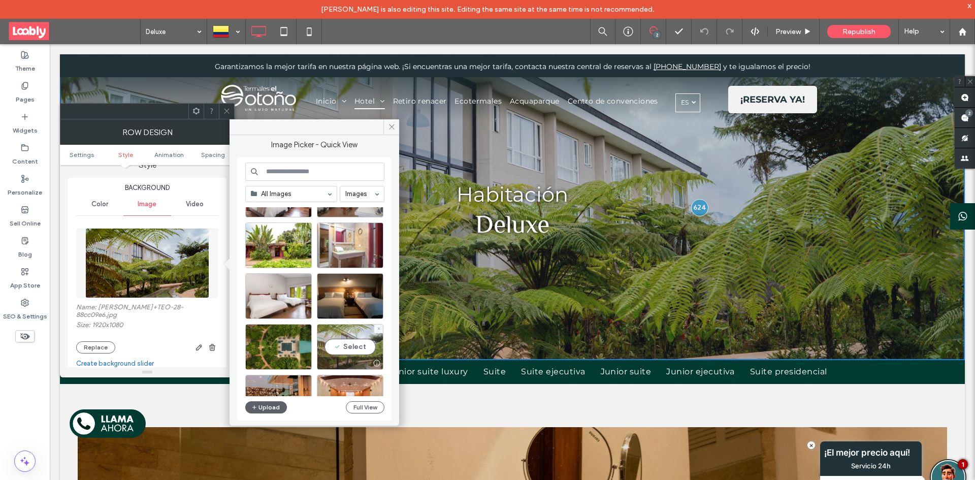
click at [360, 345] on div "Select" at bounding box center [350, 347] width 67 height 46
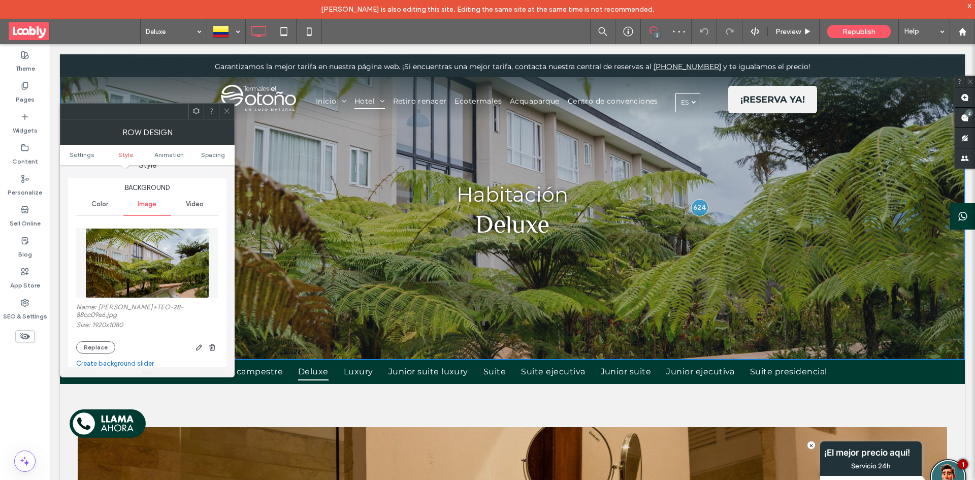
click at [226, 107] on icon at bounding box center [227, 111] width 8 height 8
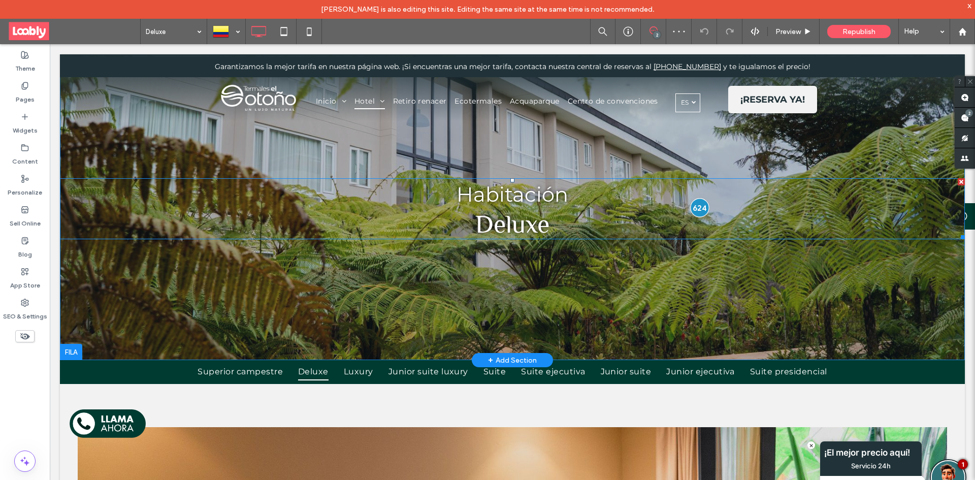
click at [693, 207] on div at bounding box center [699, 207] width 19 height 19
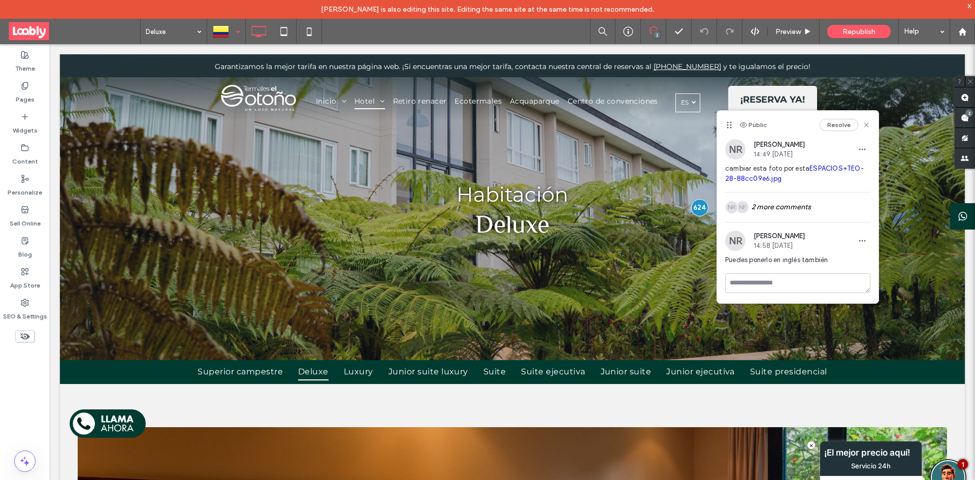
click at [238, 29] on div at bounding box center [226, 31] width 37 height 24
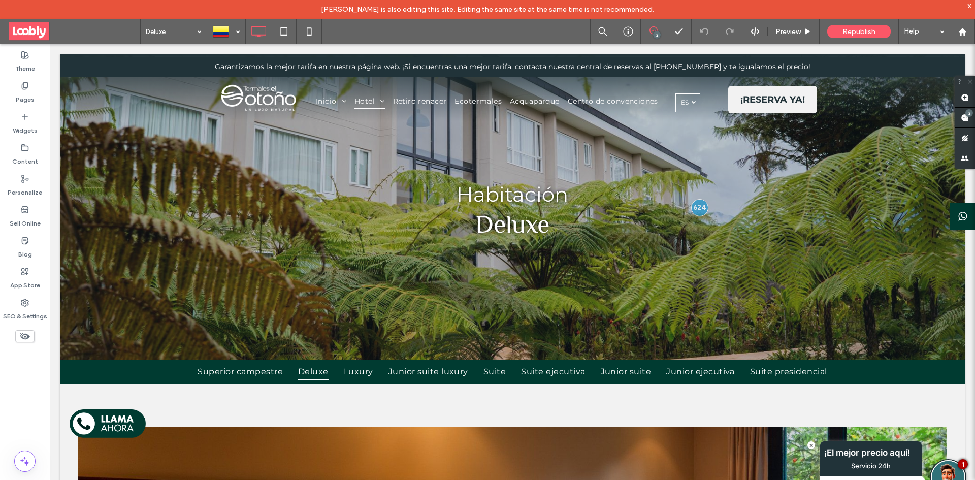
drag, startPoint x: 260, startPoint y: 87, endPoint x: 271, endPoint y: 89, distance: 10.9
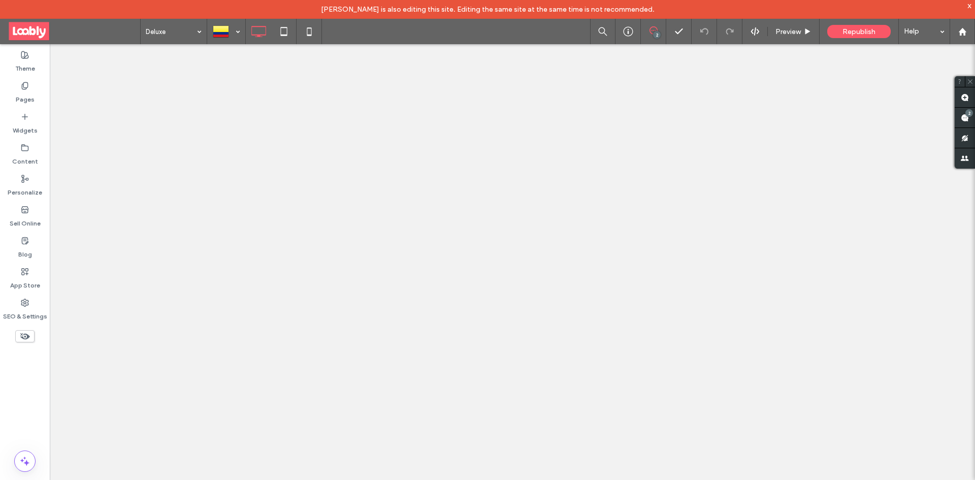
click at [107, 307] on div at bounding box center [487, 240] width 975 height 480
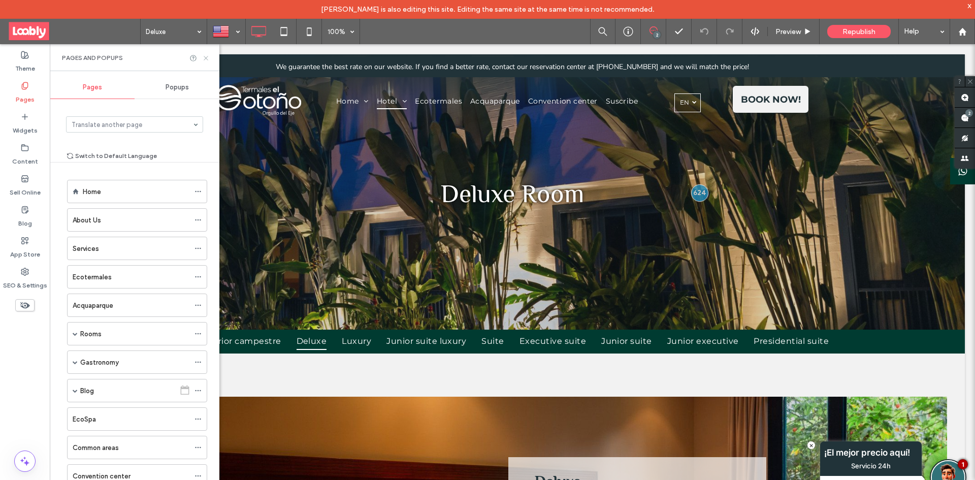
click at [208, 60] on use at bounding box center [206, 58] width 4 height 4
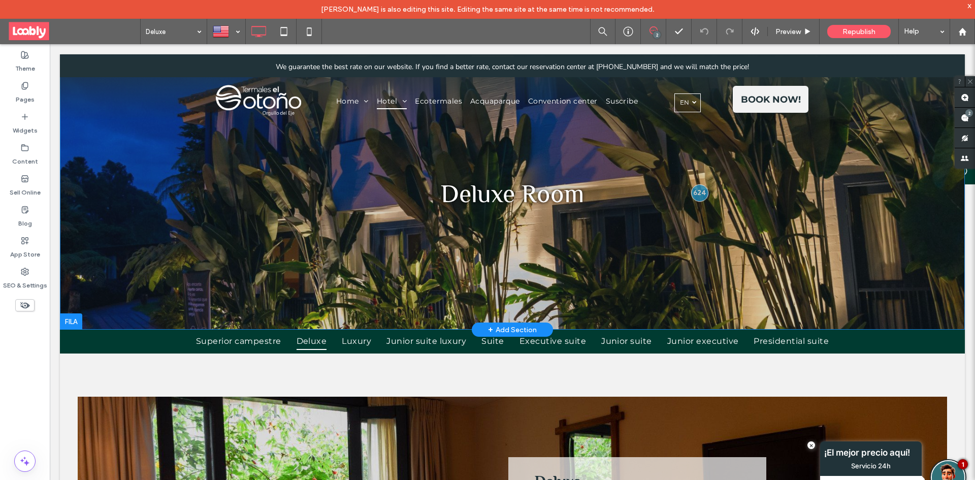
click at [72, 326] on div at bounding box center [71, 321] width 22 height 16
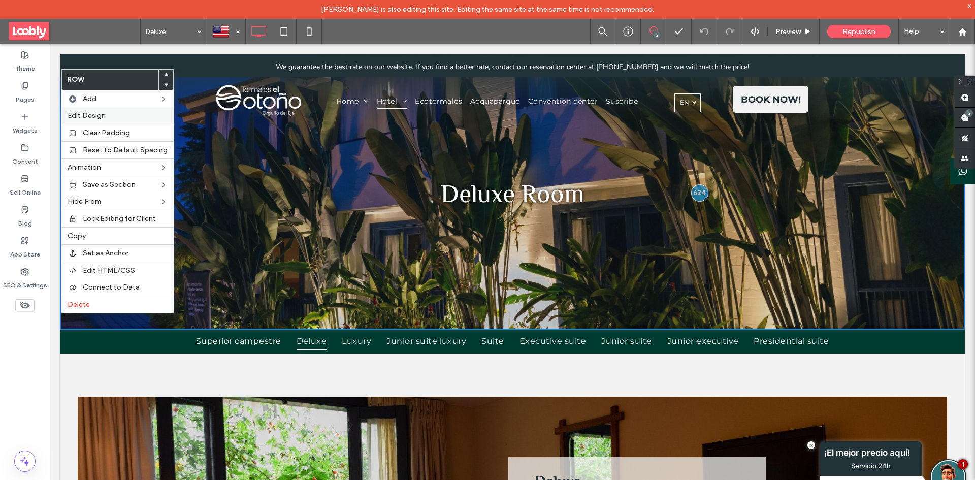
click at [114, 119] on label "Edit Design" at bounding box center [118, 115] width 100 height 9
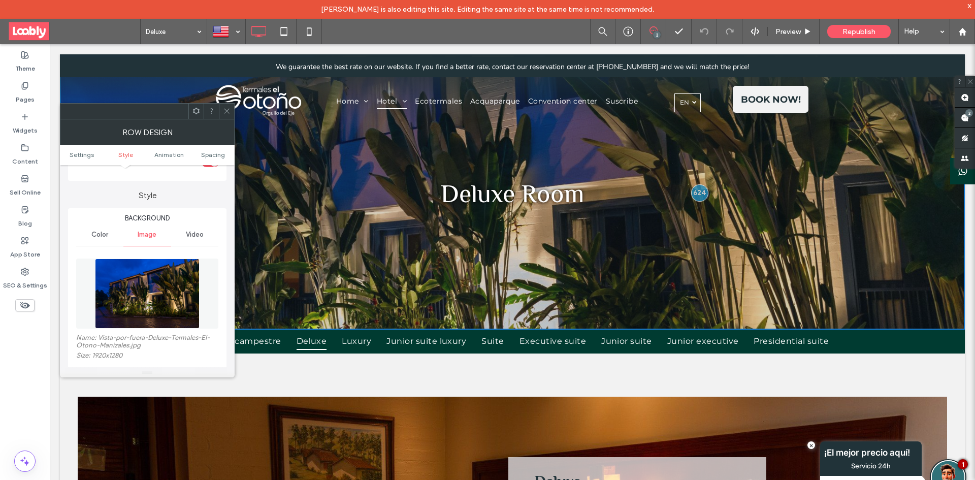
scroll to position [102, 0]
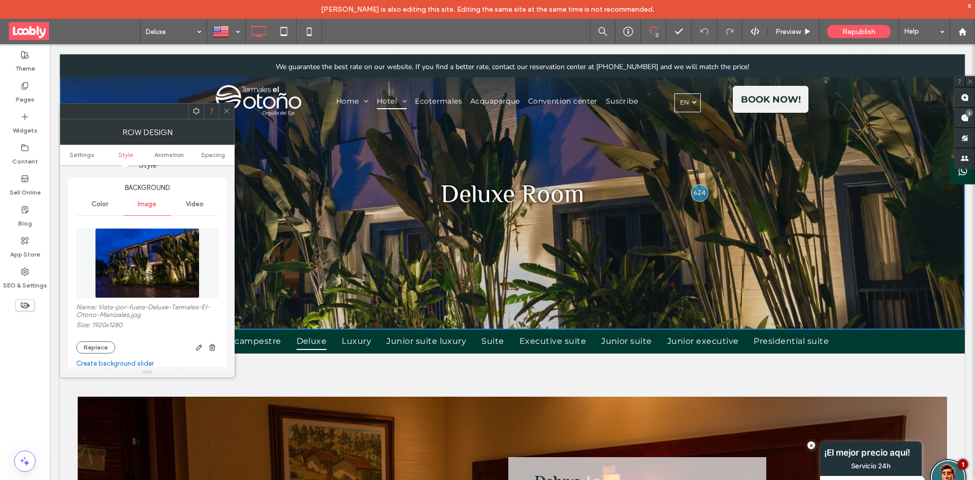
click at [160, 264] on img at bounding box center [147, 263] width 105 height 70
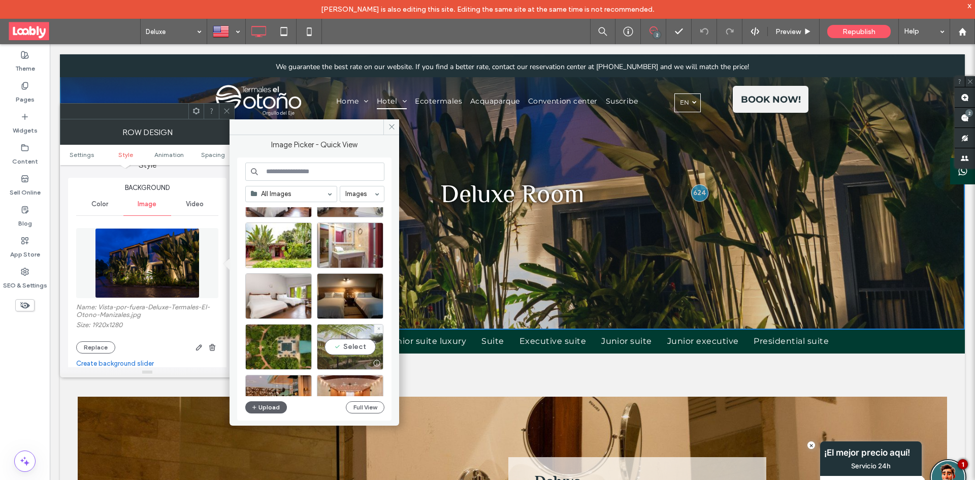
click at [348, 349] on div "Select" at bounding box center [350, 347] width 67 height 46
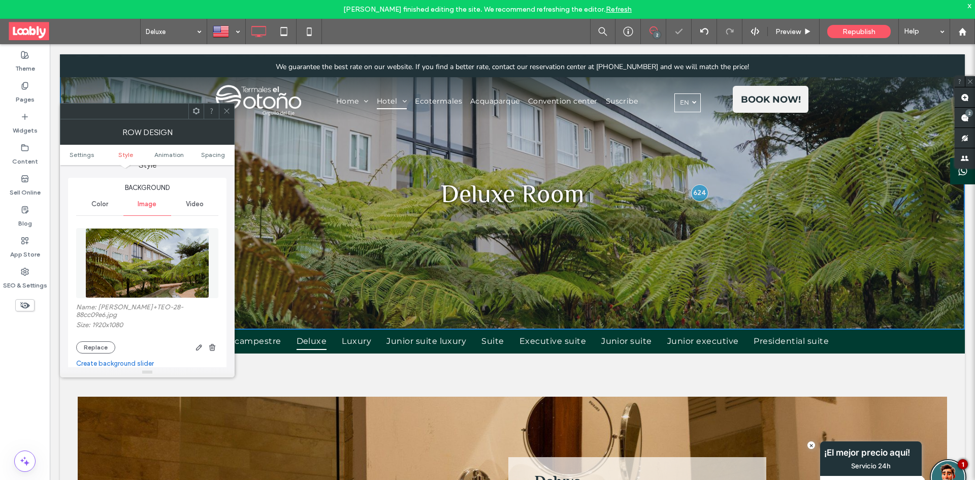
click at [228, 112] on icon at bounding box center [227, 111] width 8 height 8
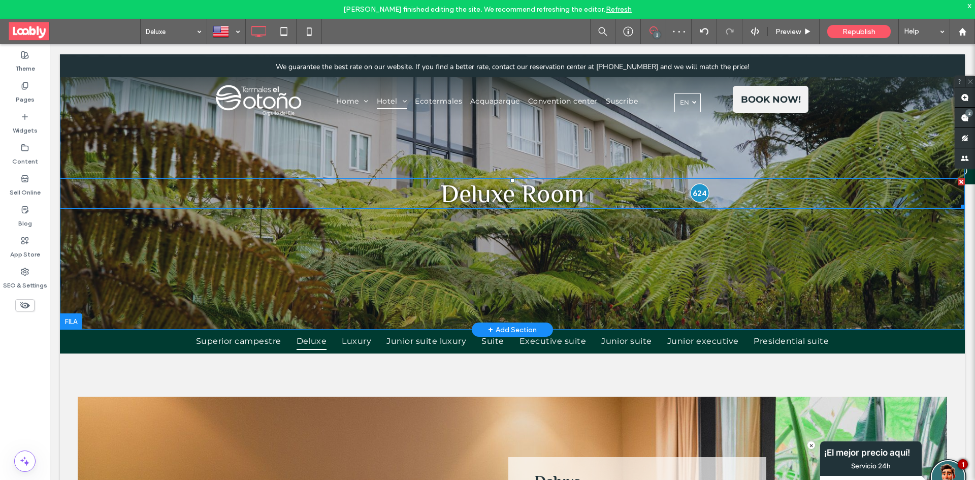
click at [695, 191] on div at bounding box center [699, 192] width 19 height 19
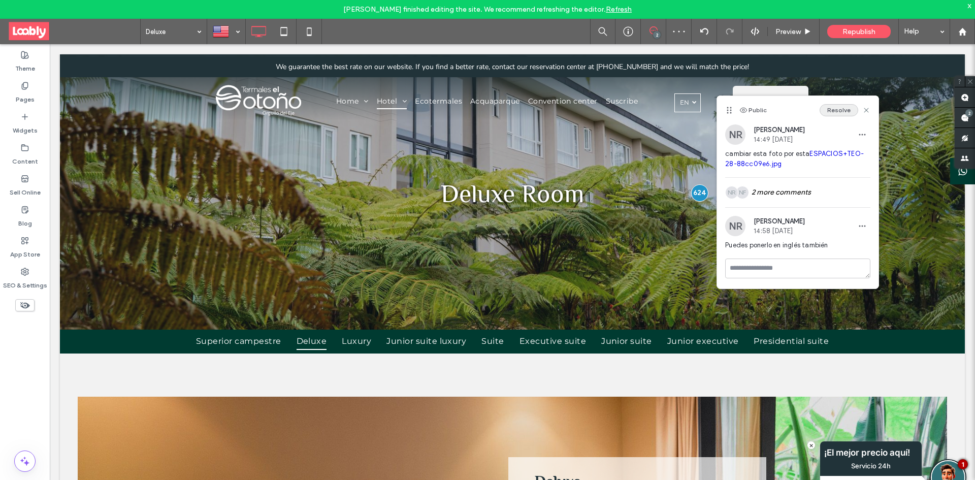
click at [841, 110] on button "Resolve" at bounding box center [839, 110] width 39 height 12
click at [614, 7] on link "Refresh" at bounding box center [619, 9] width 26 height 9
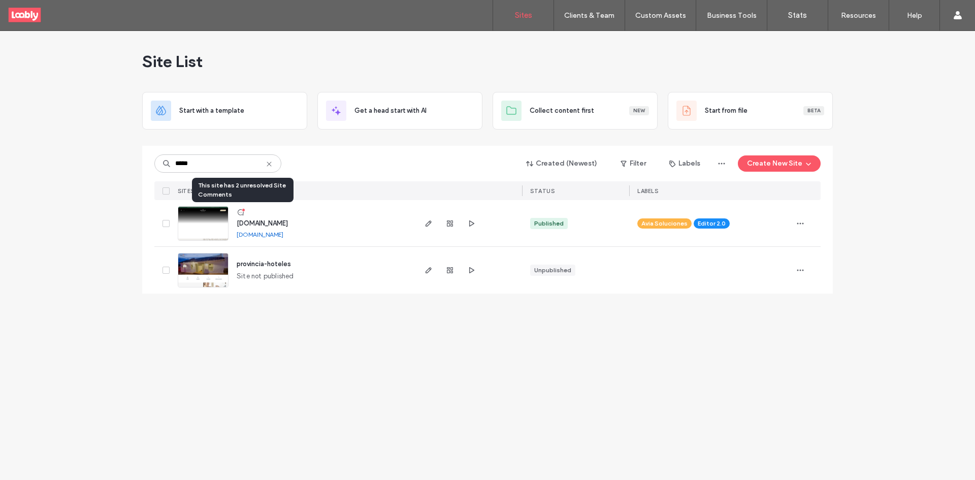
type input "*****"
click at [243, 213] on use at bounding box center [241, 212] width 6 height 6
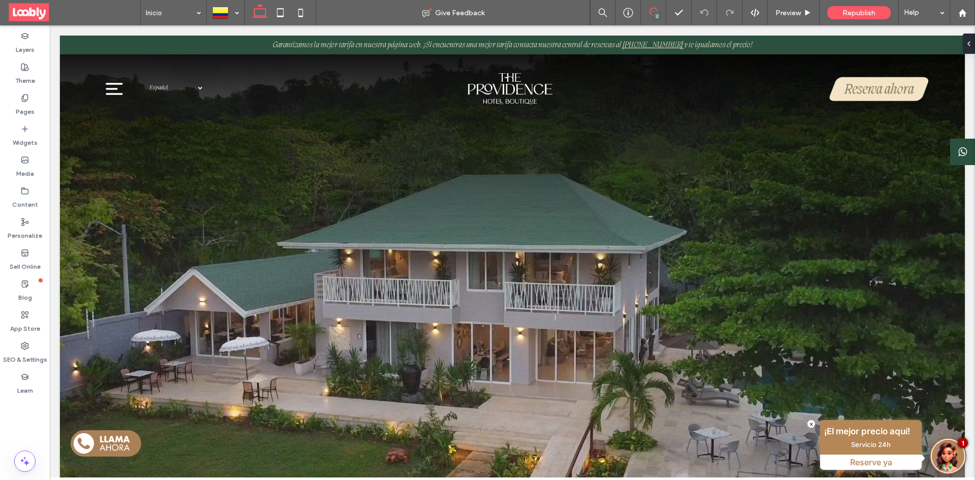
click at [650, 15] on icon at bounding box center [654, 12] width 8 height 8
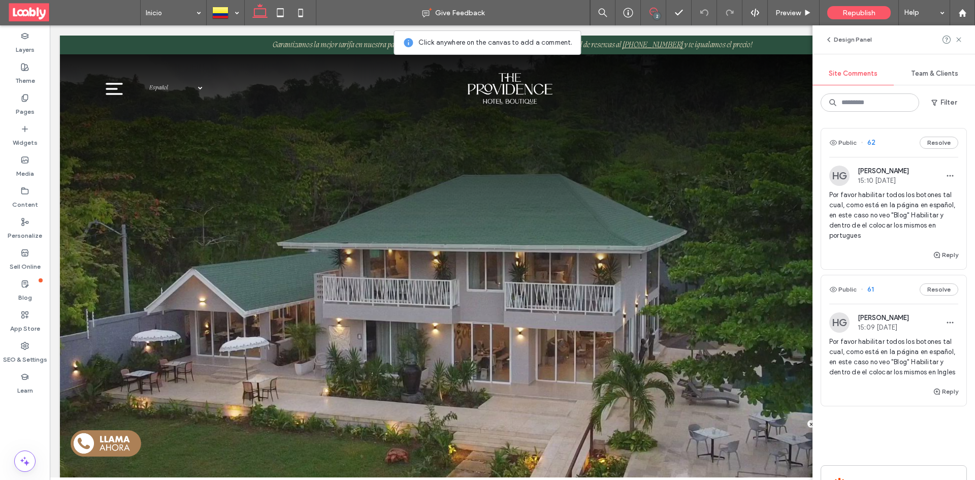
click at [898, 298] on div "Public 61 Resolve" at bounding box center [893, 289] width 145 height 28
click at [625, 9] on use at bounding box center [628, 13] width 10 height 10
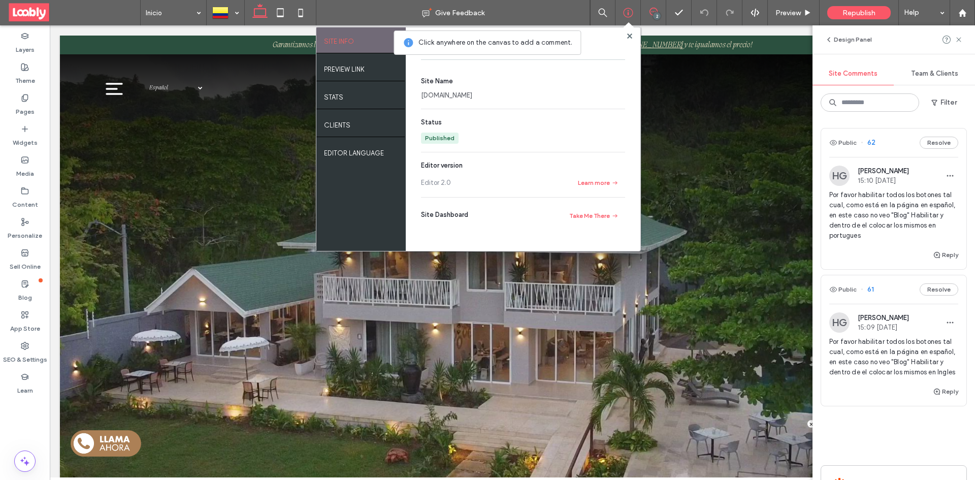
click at [461, 94] on link "[DOMAIN_NAME]" at bounding box center [446, 95] width 51 height 10
click at [927, 142] on button "Resolve" at bounding box center [939, 143] width 39 height 12
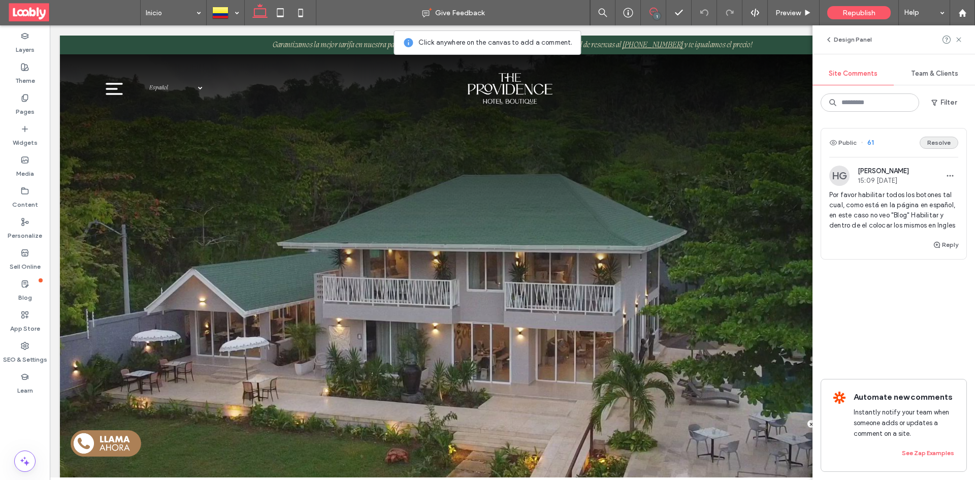
click at [940, 142] on button "Resolve" at bounding box center [939, 143] width 39 height 12
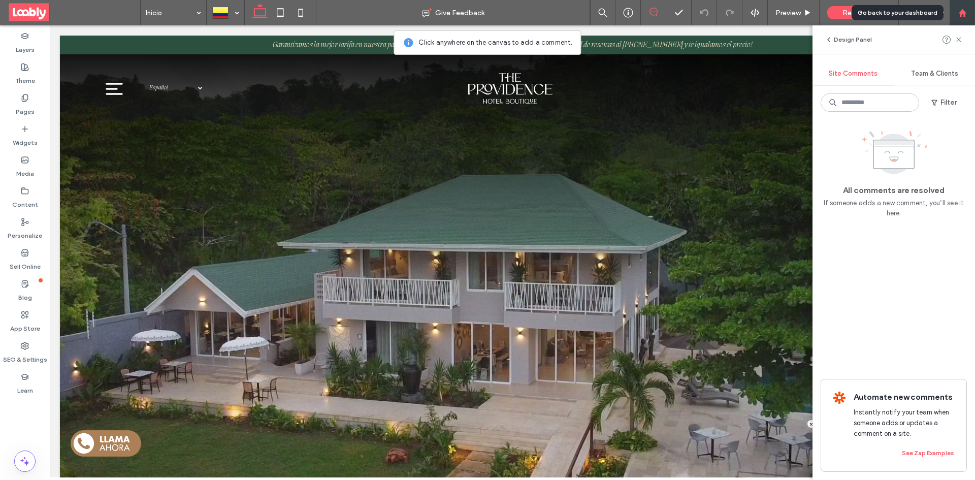
click at [975, 12] on div at bounding box center [962, 12] width 25 height 25
